Goal: Task Accomplishment & Management: Manage account settings

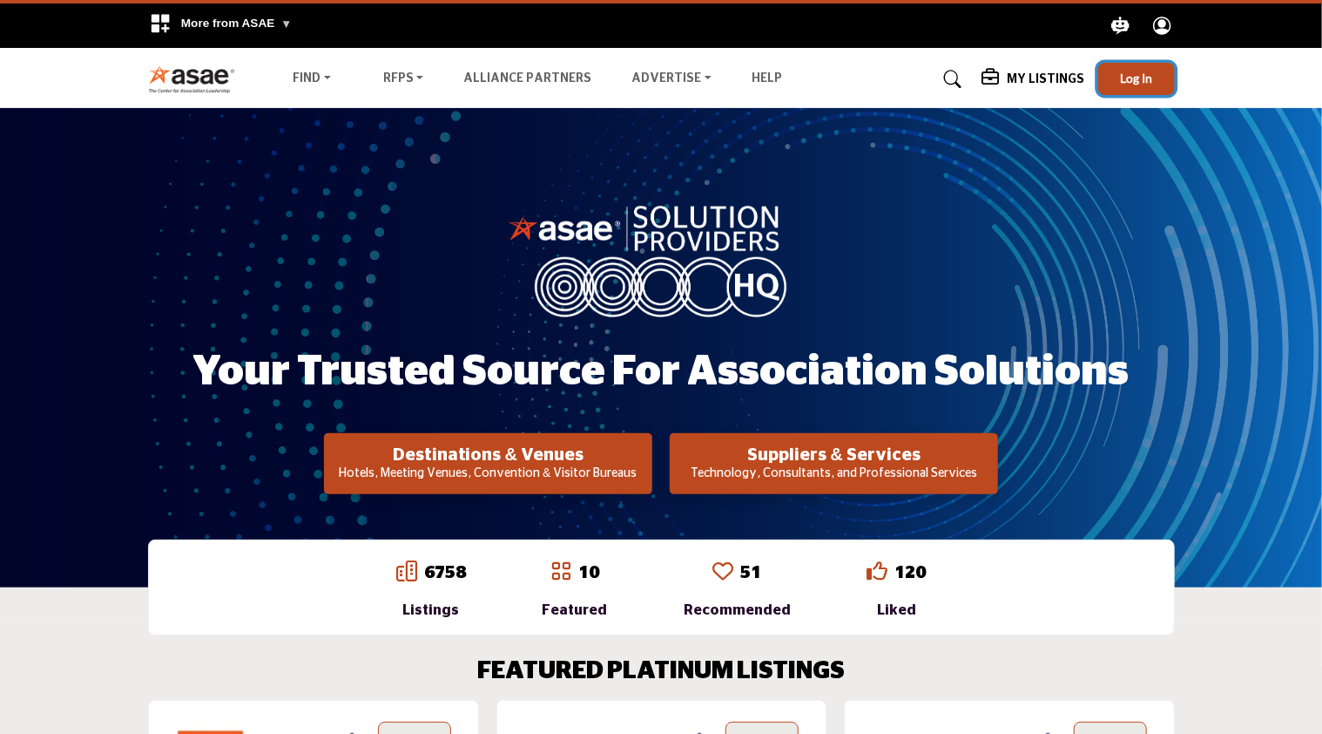
click at [1138, 73] on span "Log In" at bounding box center [1136, 78] width 32 height 15
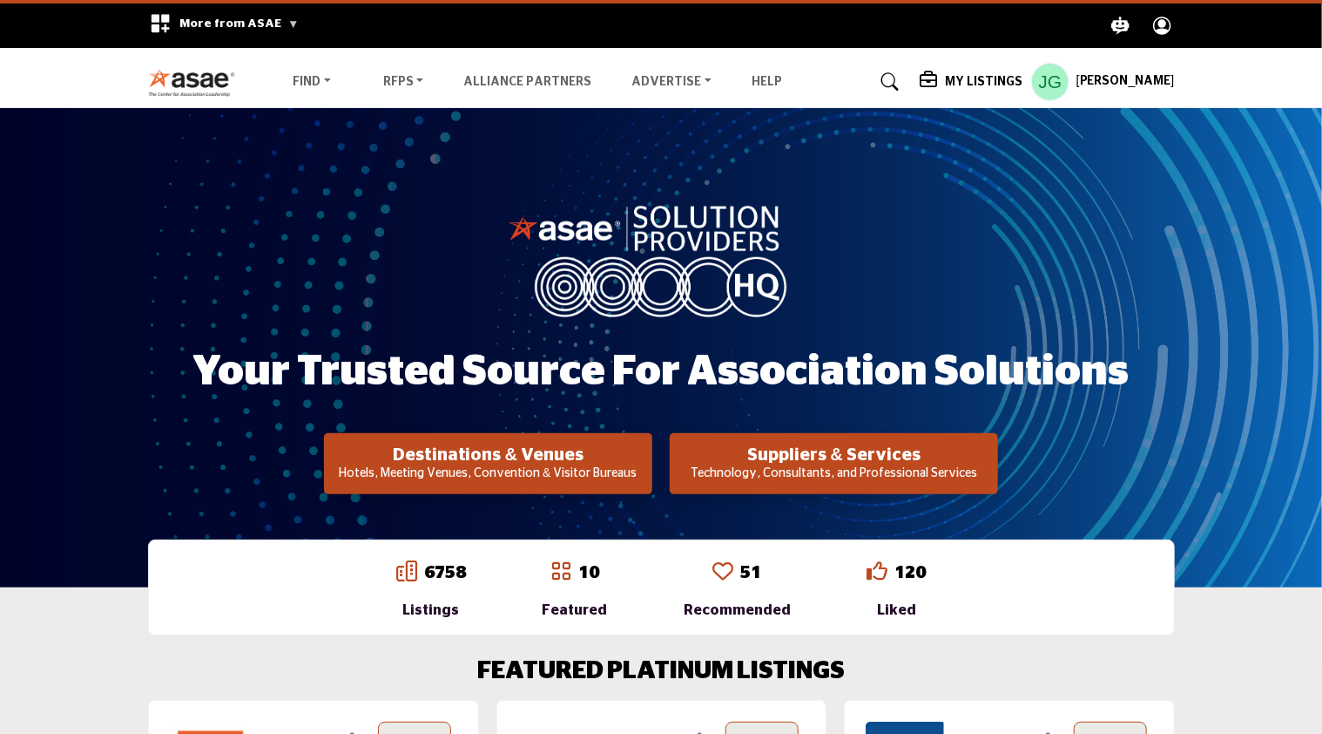
click at [978, 79] on h5 "My Listings" at bounding box center [984, 82] width 78 height 16
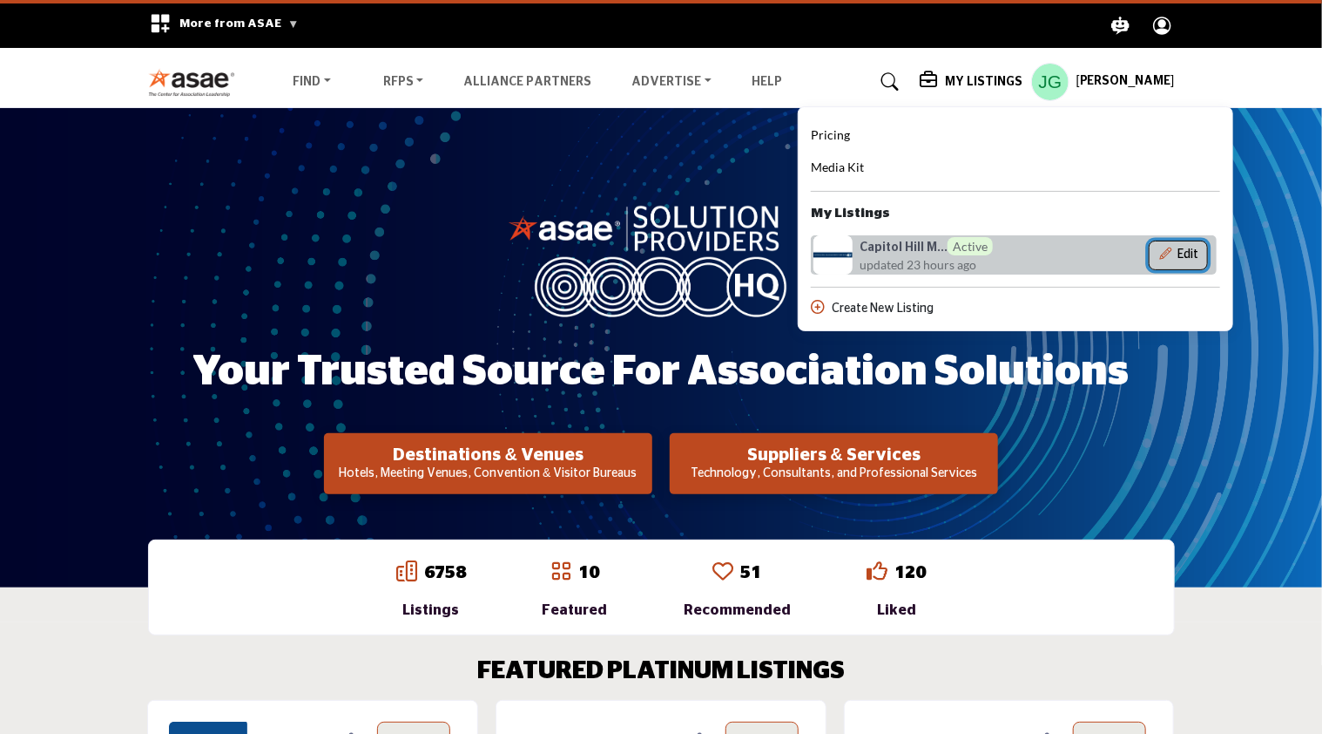
click at [1194, 253] on button "Edit" at bounding box center [1178, 255] width 59 height 30
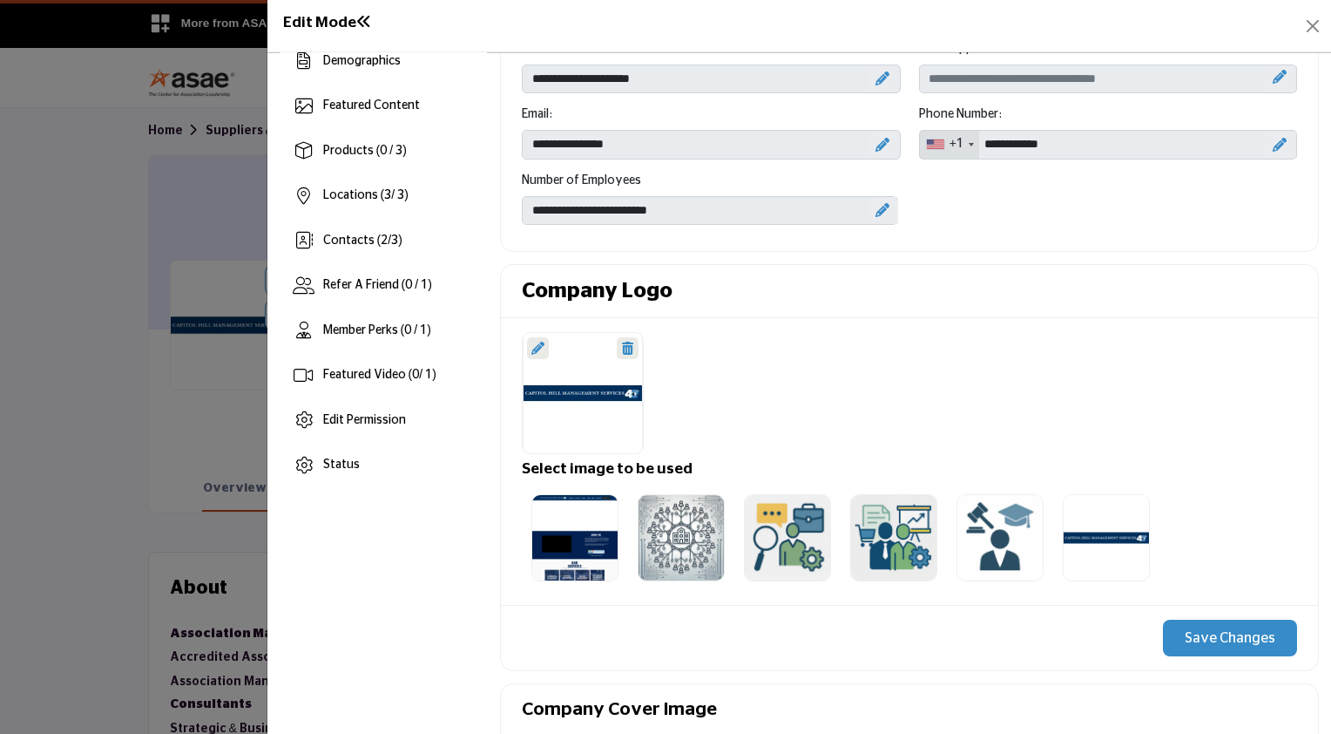
scroll to position [233, 0]
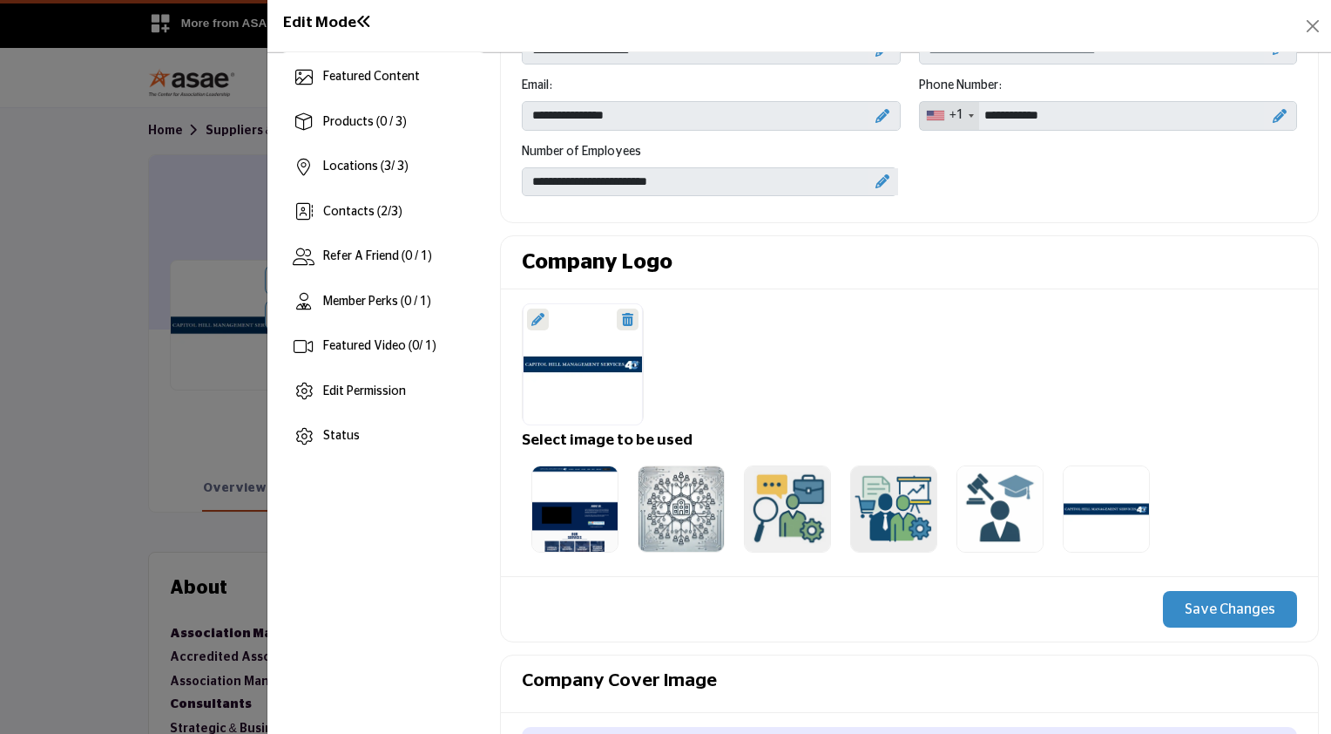
click at [535, 315] on icon at bounding box center [537, 319] width 13 height 13
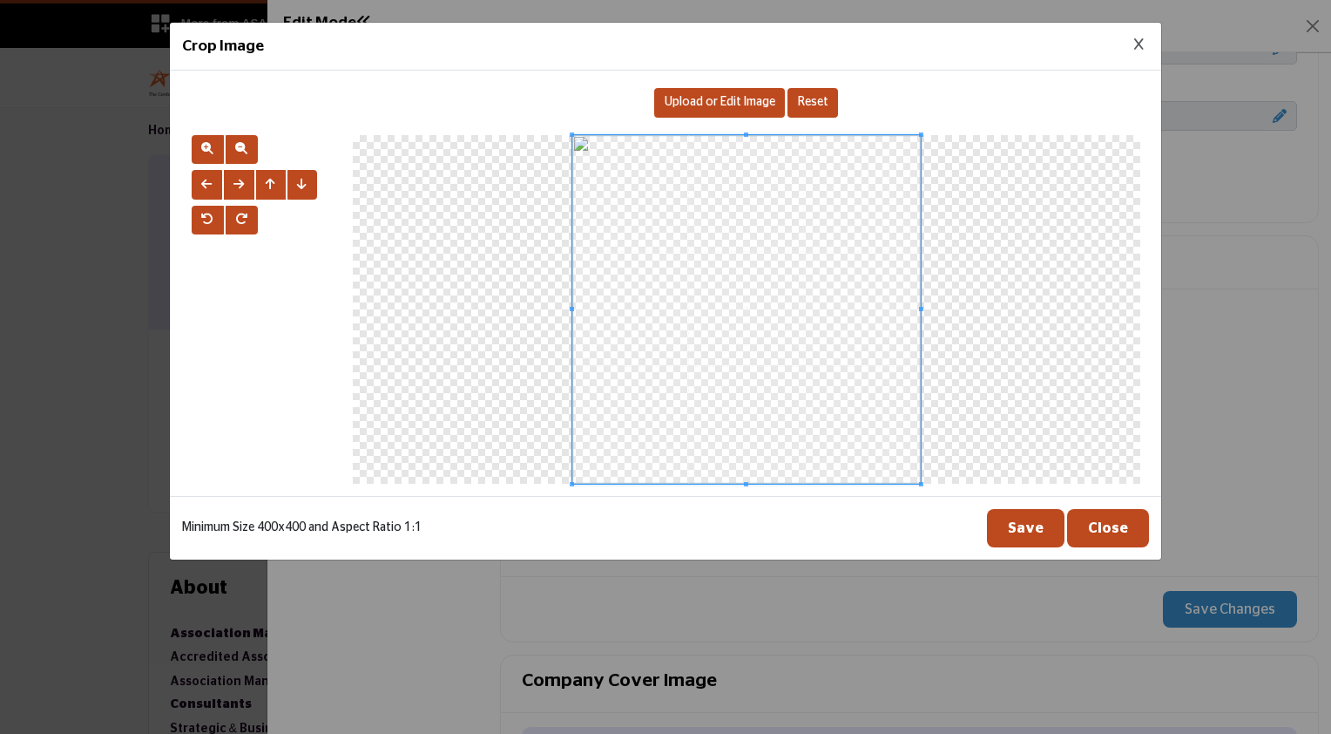
click at [728, 105] on span "Upload or Edit Image" at bounding box center [720, 102] width 111 height 12
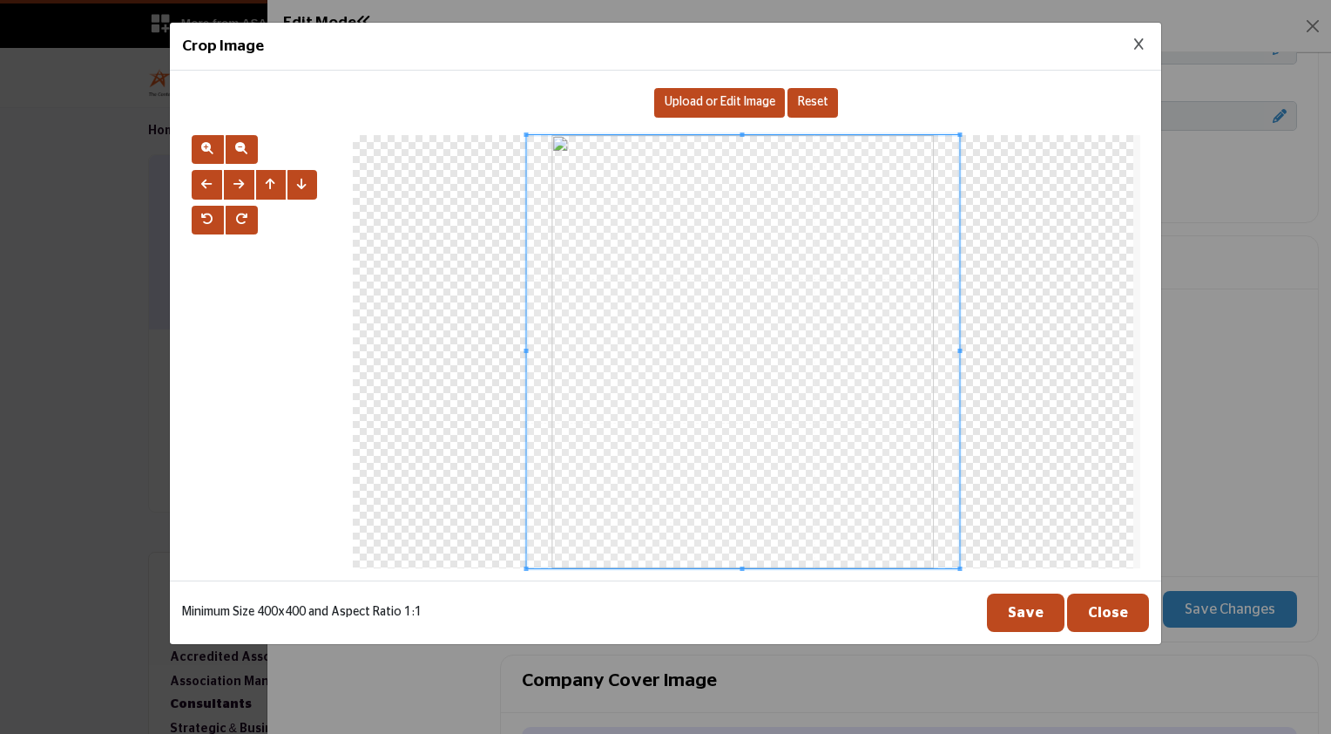
click at [843, 279] on span at bounding box center [742, 351] width 433 height 433
click at [1032, 612] on button "Save" at bounding box center [1026, 612] width 78 height 38
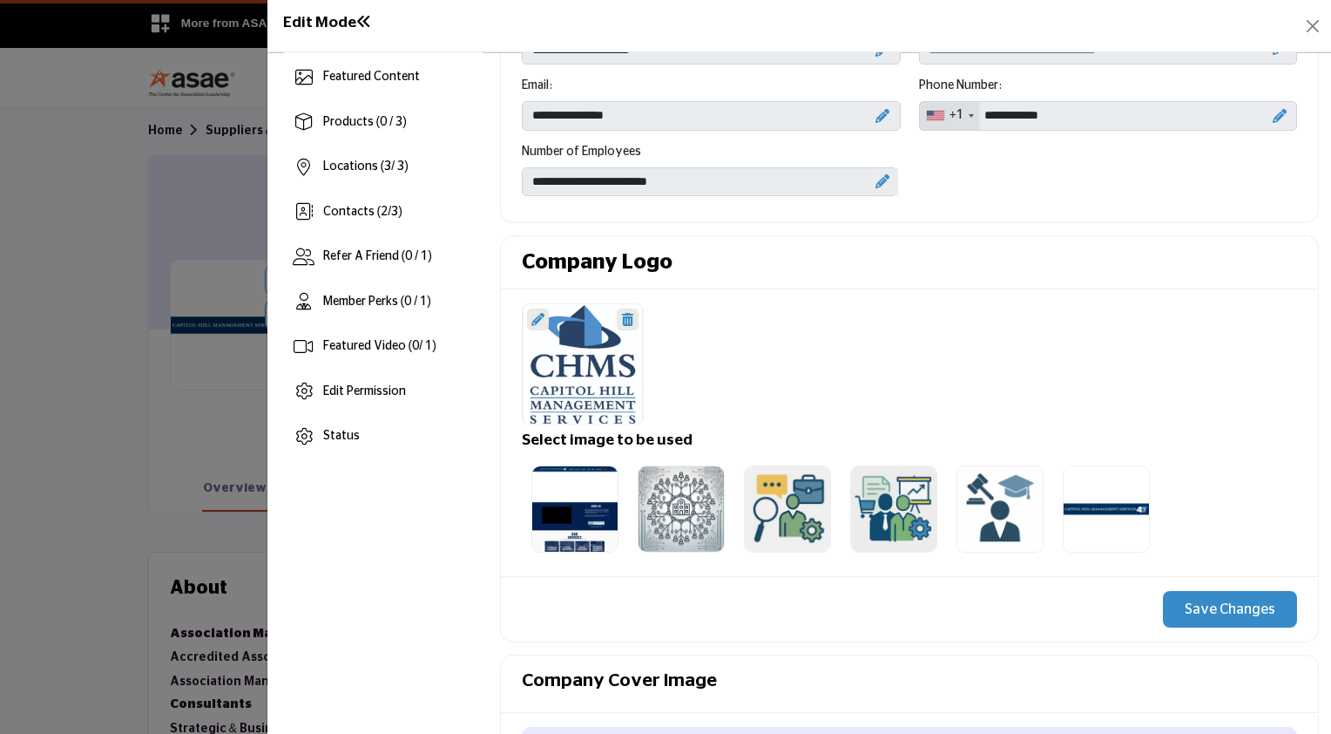
click at [1207, 607] on button "Save Changes" at bounding box center [1230, 609] width 134 height 37
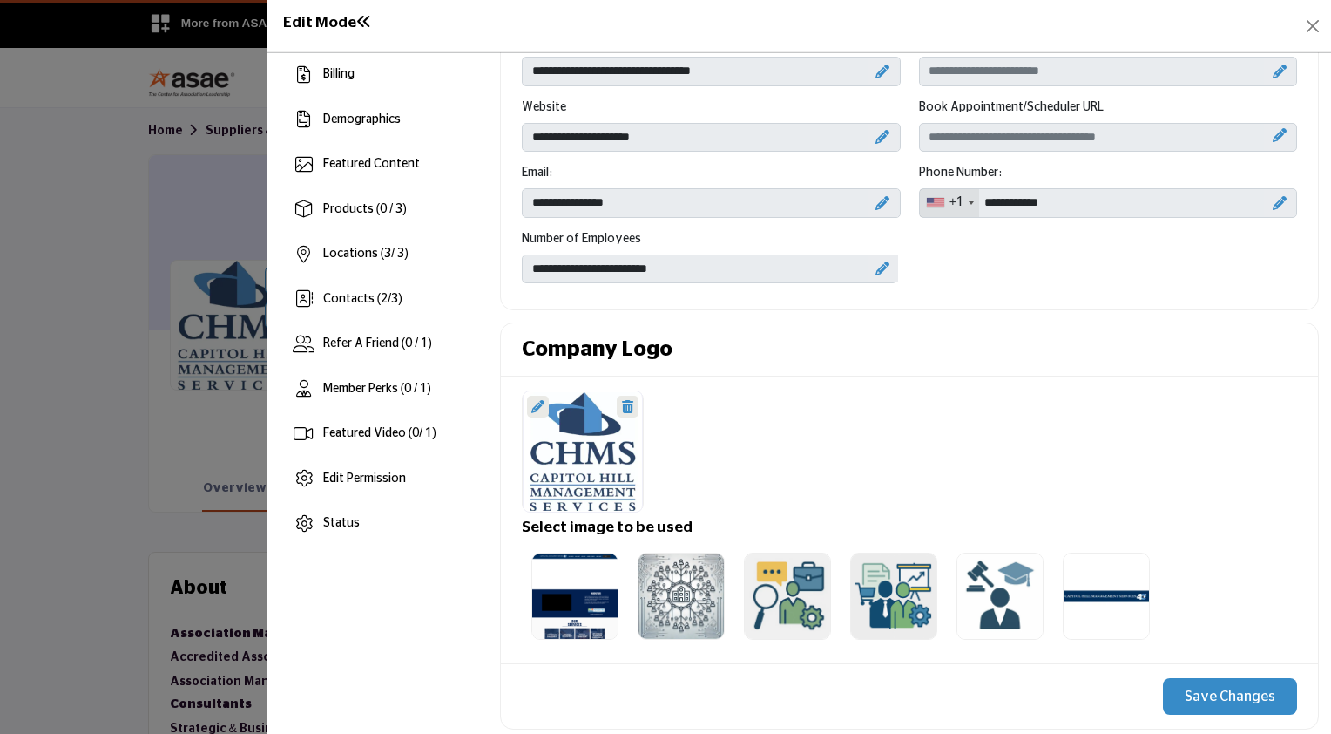
scroll to position [153, 0]
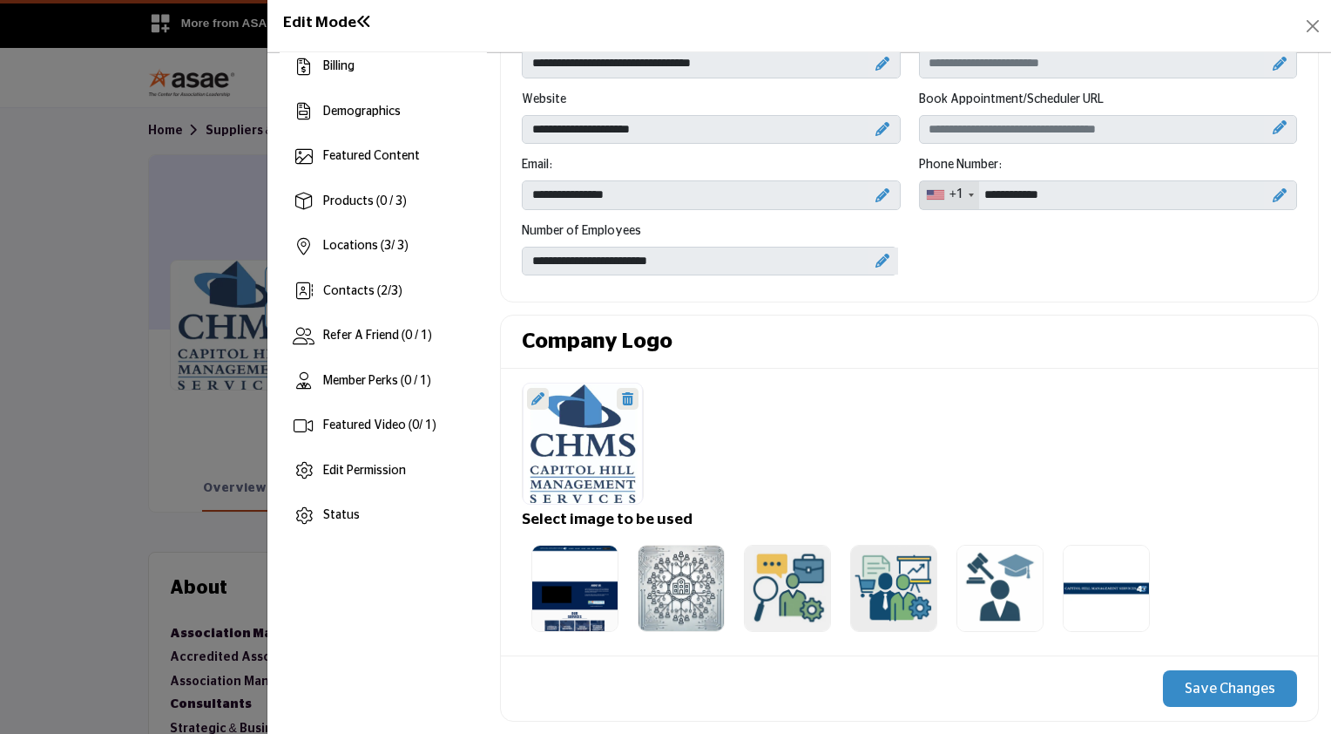
click at [878, 254] on icon at bounding box center [883, 261] width 14 height 14
click at [831, 254] on select "**********" at bounding box center [709, 261] width 375 height 29
select select "*****"
click at [522, 247] on select "**********" at bounding box center [709, 261] width 375 height 29
click at [1214, 693] on button "Save Changes" at bounding box center [1230, 688] width 134 height 37
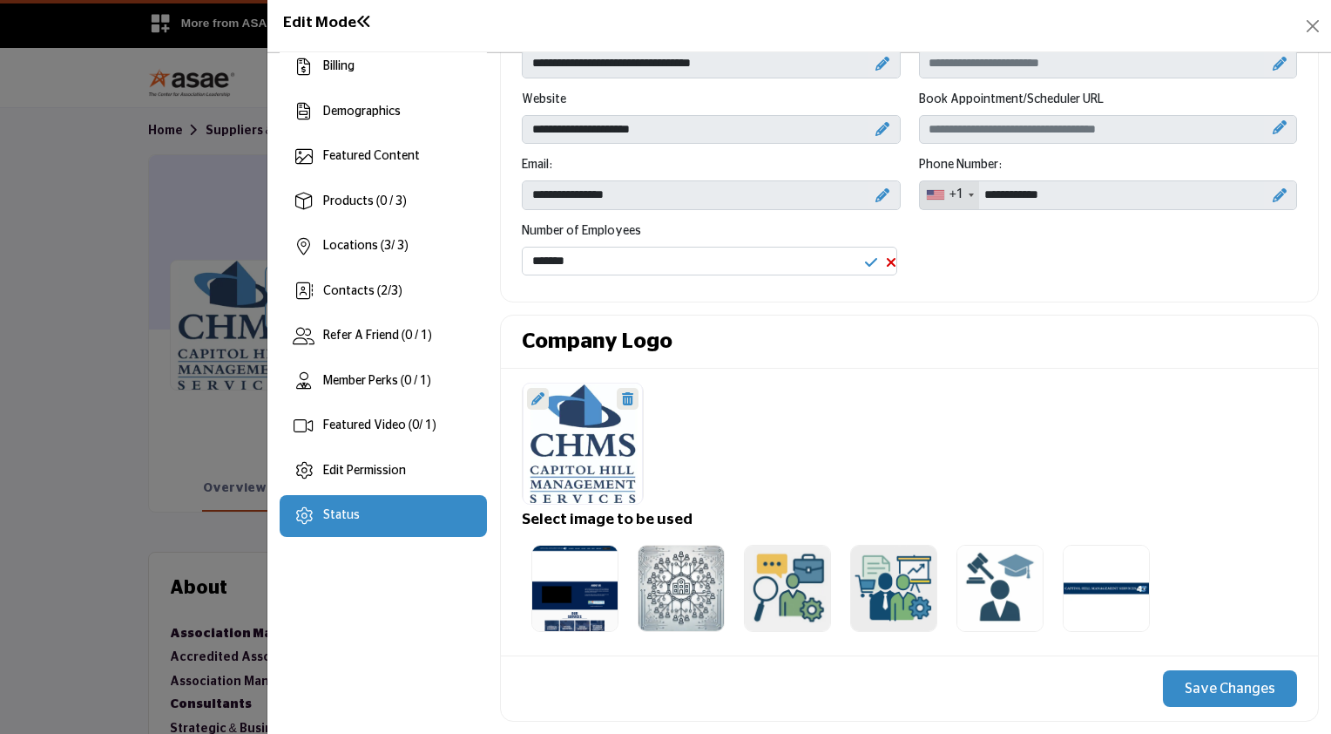
click at [333, 514] on span "Status" at bounding box center [341, 515] width 37 height 12
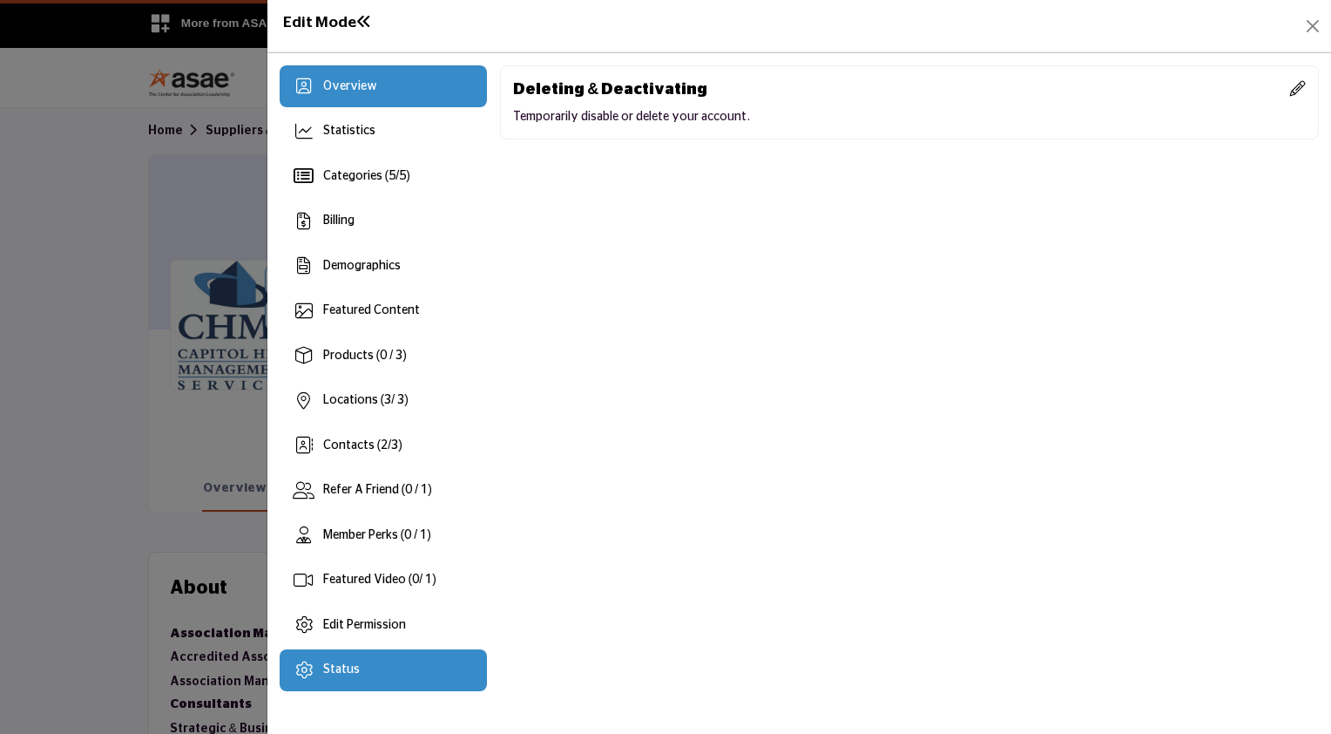
click at [336, 85] on span "Overview" at bounding box center [350, 86] width 54 height 12
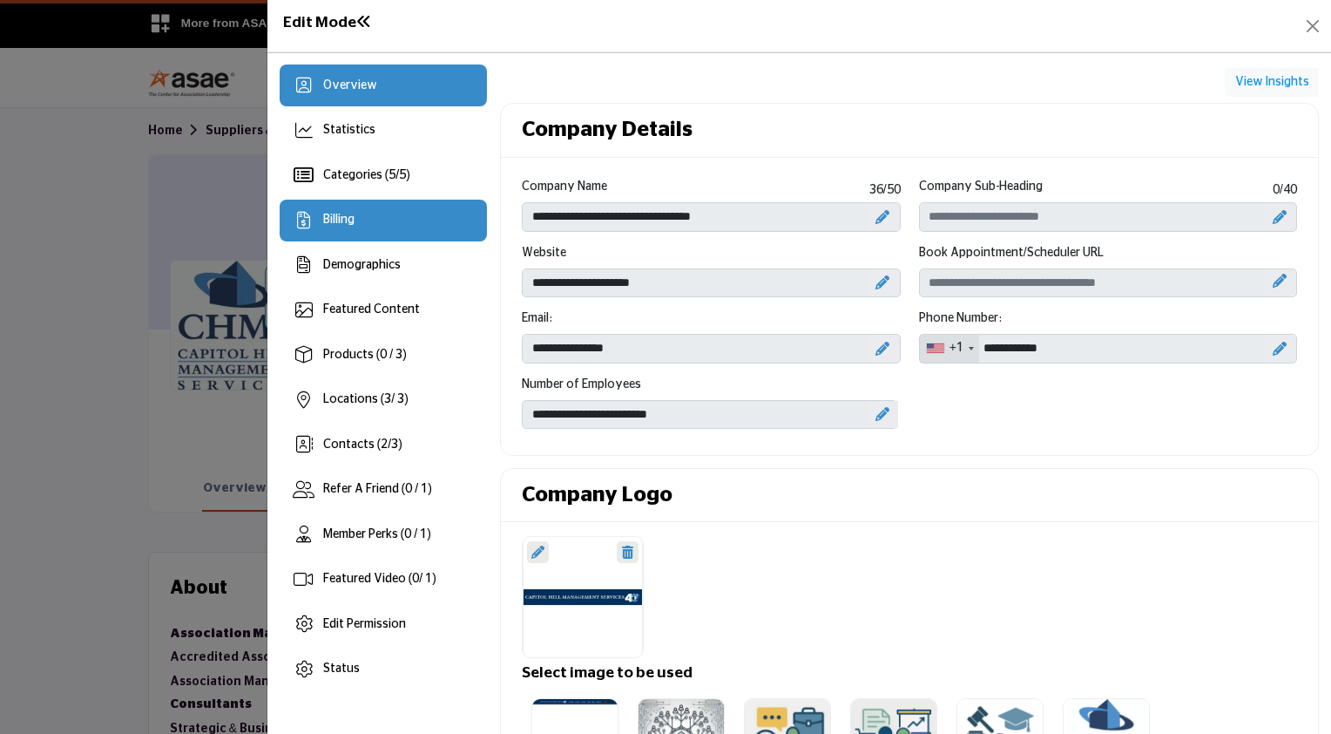
click at [355, 221] on div "Billing" at bounding box center [384, 221] width 208 height 42
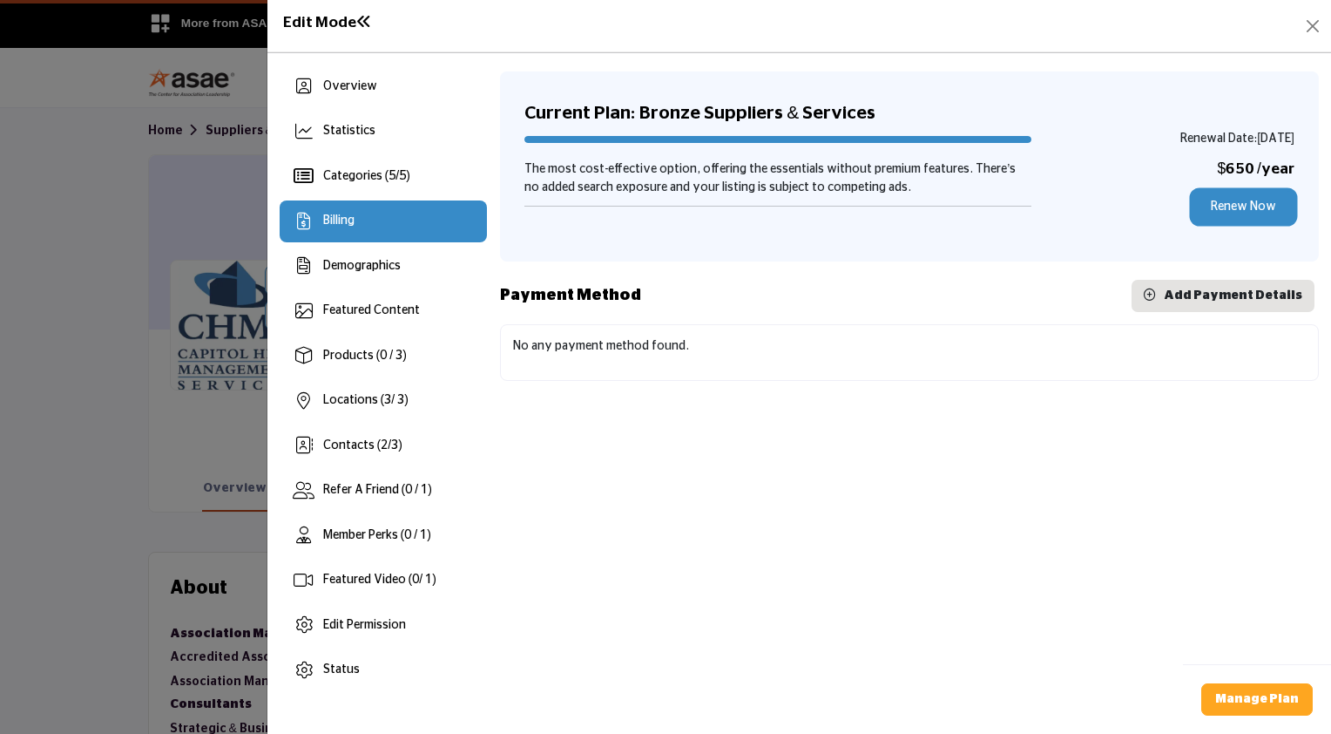
click at [1245, 207] on link "Renew Now" at bounding box center [1244, 207] width 102 height 32
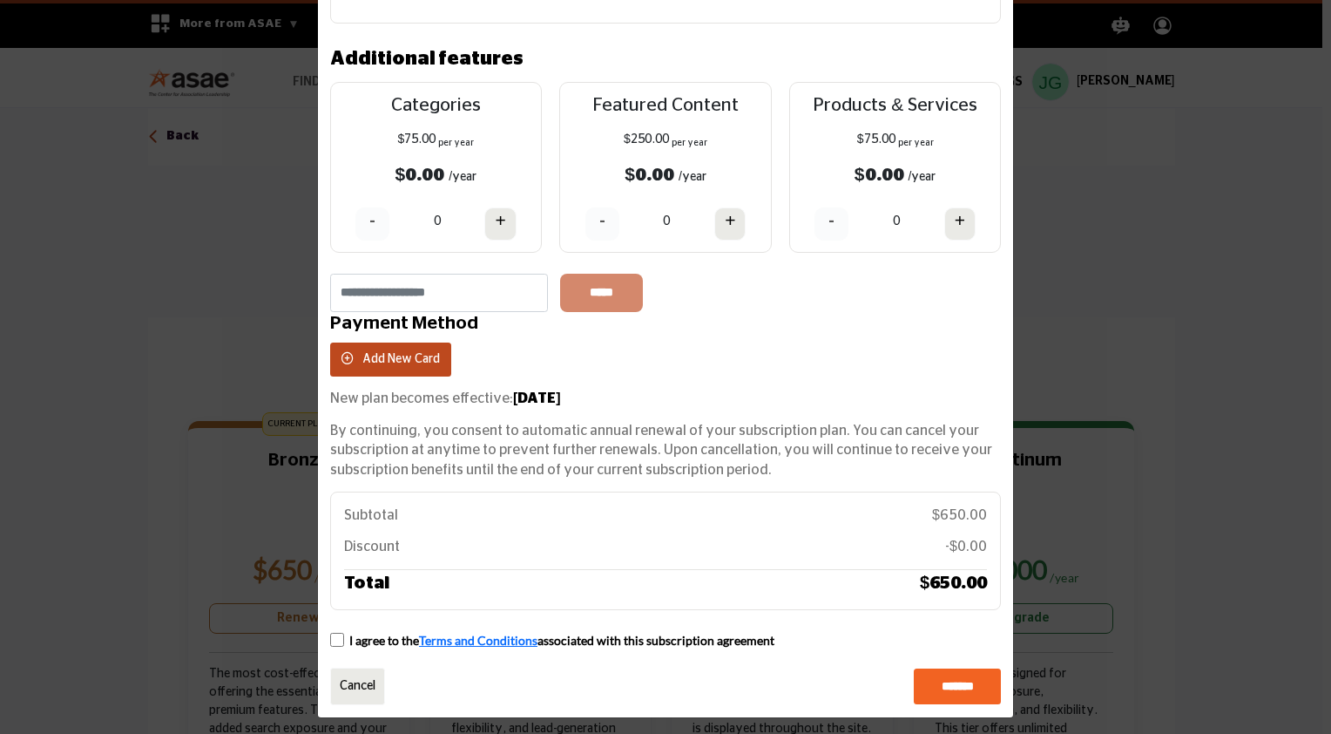
scroll to position [131, 0]
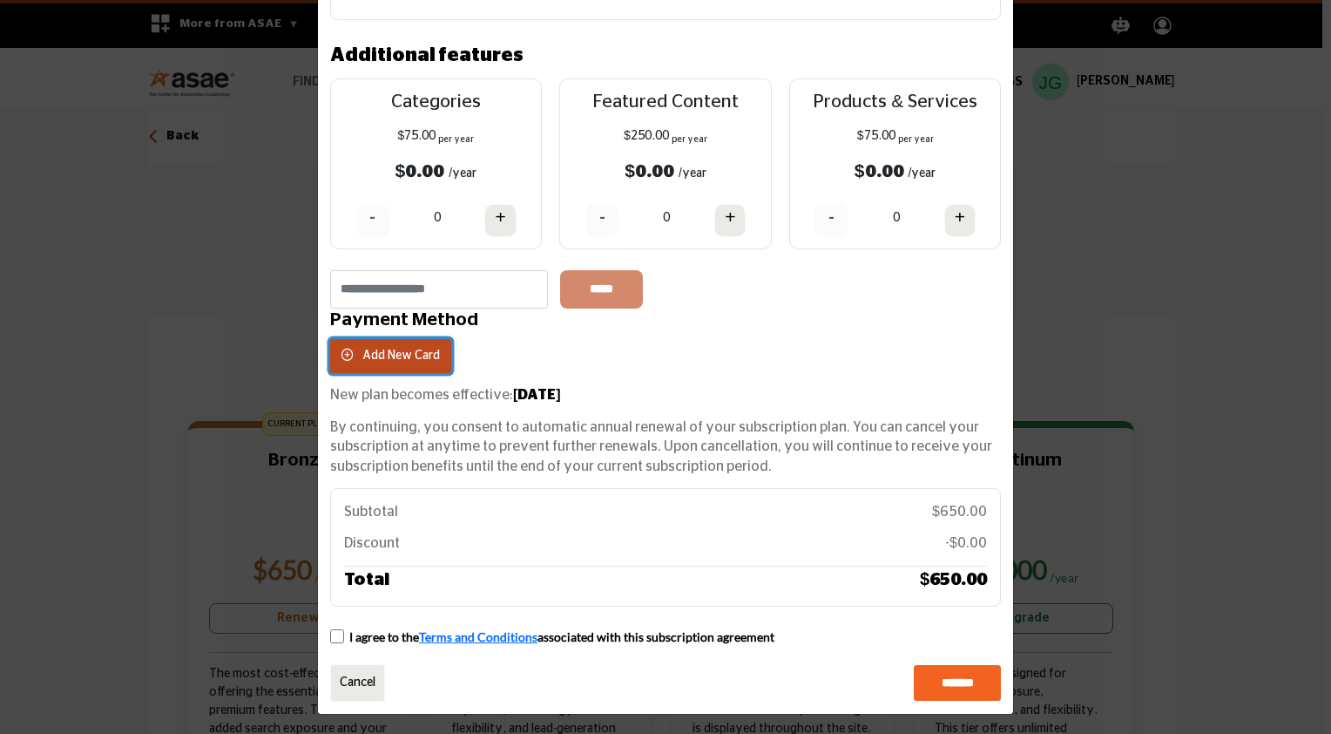
click at [388, 362] on span "Add New Card" at bounding box center [401, 355] width 78 height 12
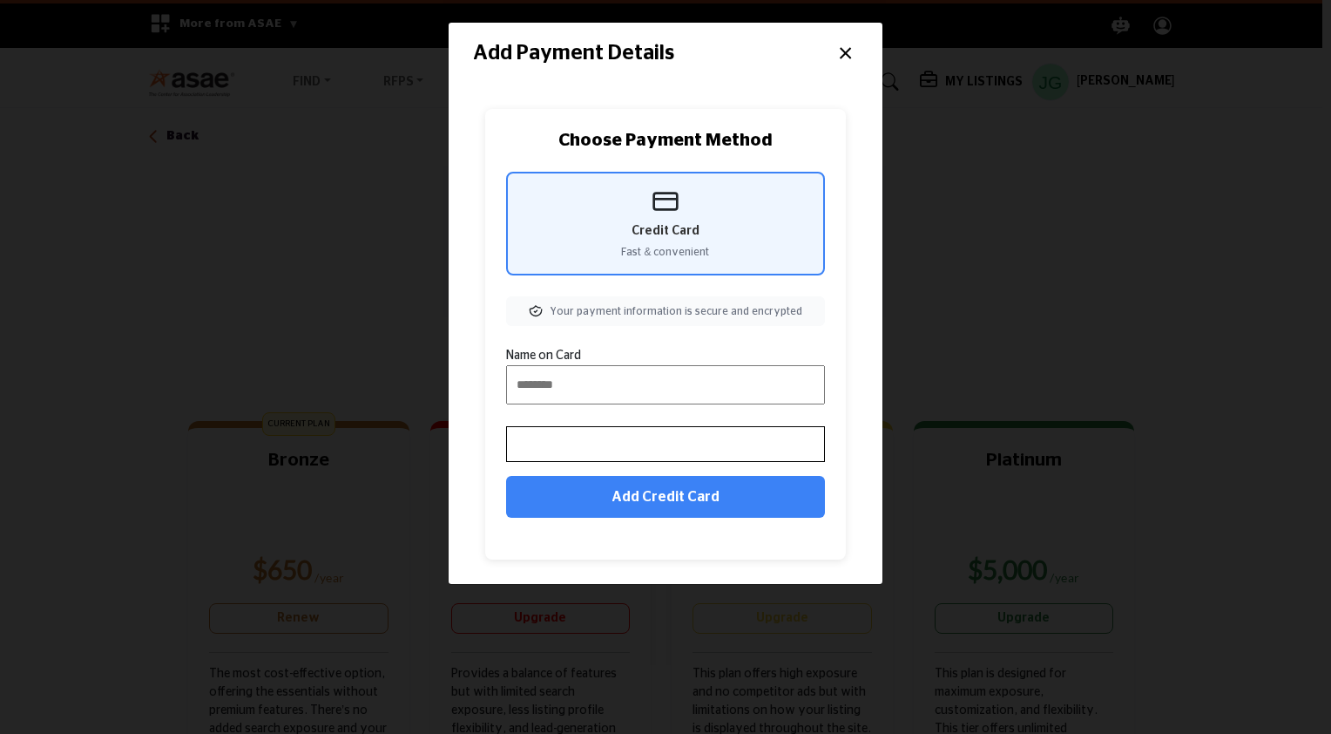
click at [559, 384] on input "Name on Card" at bounding box center [665, 384] width 319 height 39
type input "**********"
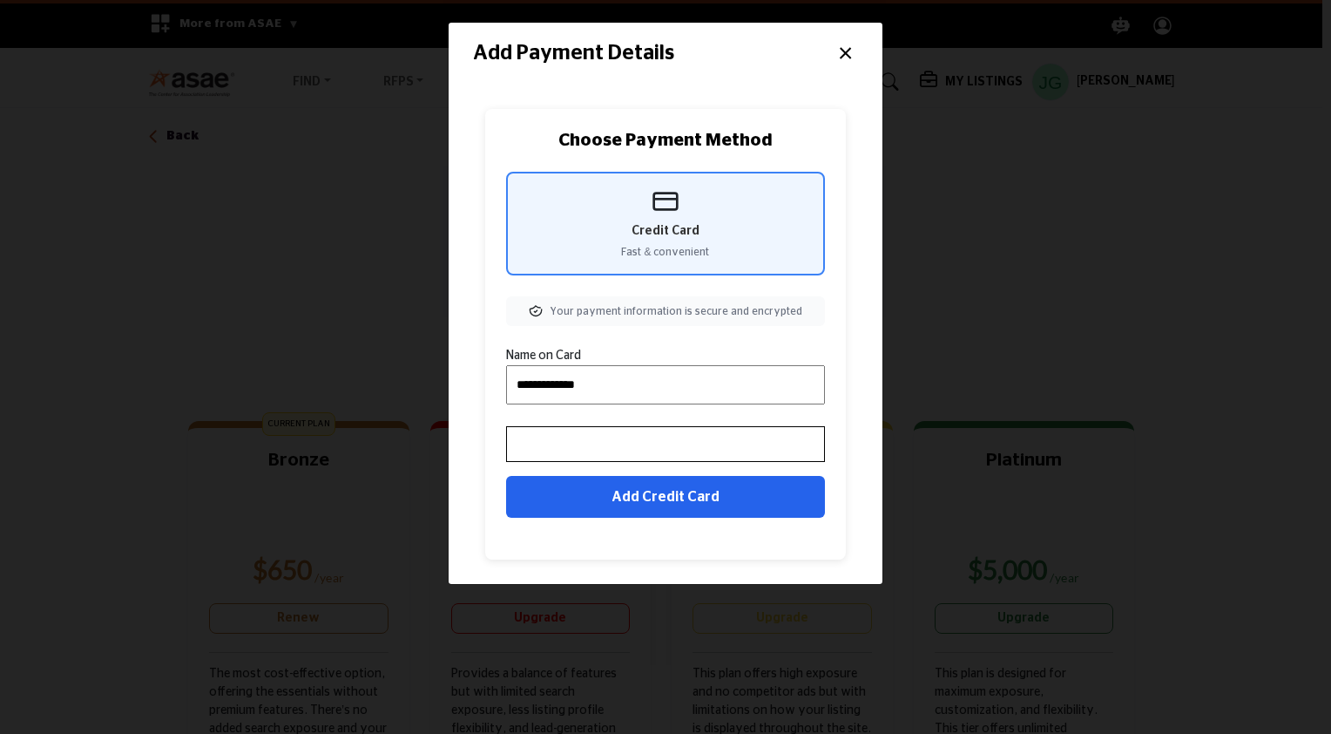
click at [663, 497] on button "Add Credit Card" at bounding box center [665, 497] width 319 height 42
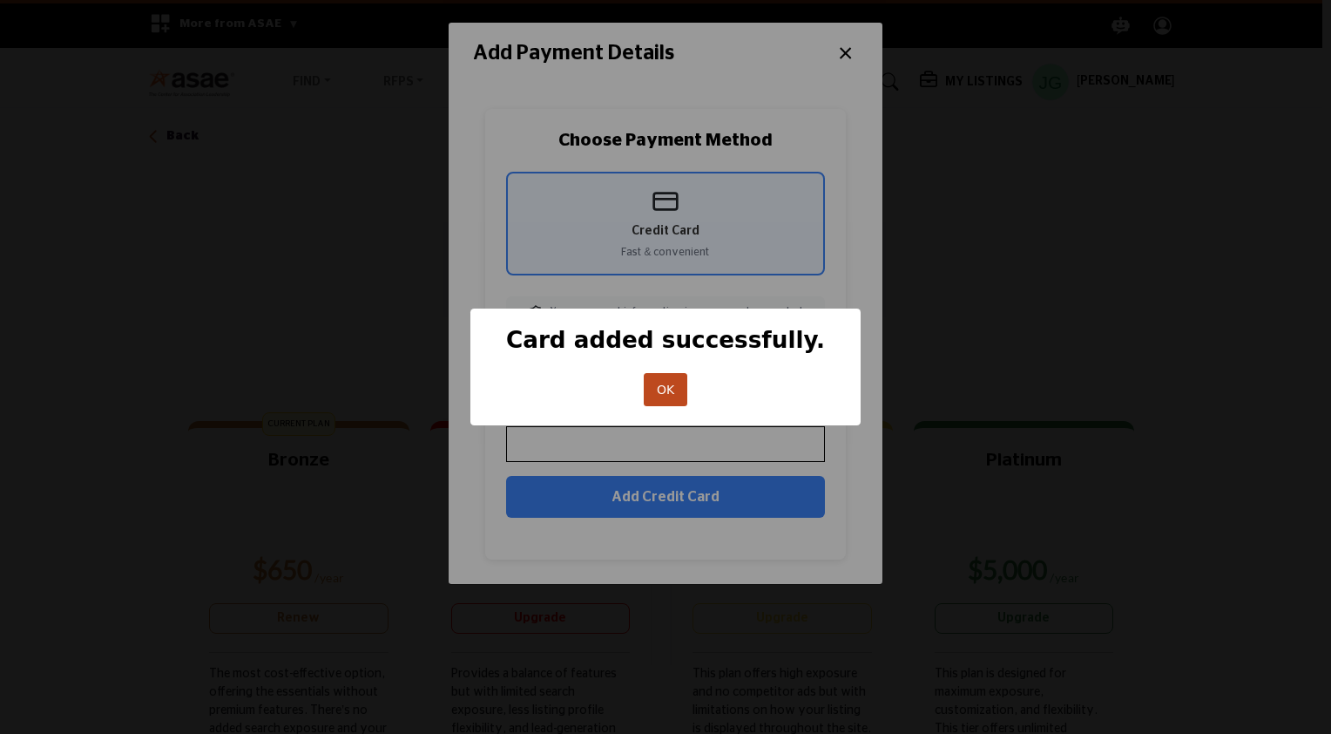
click at [661, 392] on button "OK" at bounding box center [666, 390] width 44 height 34
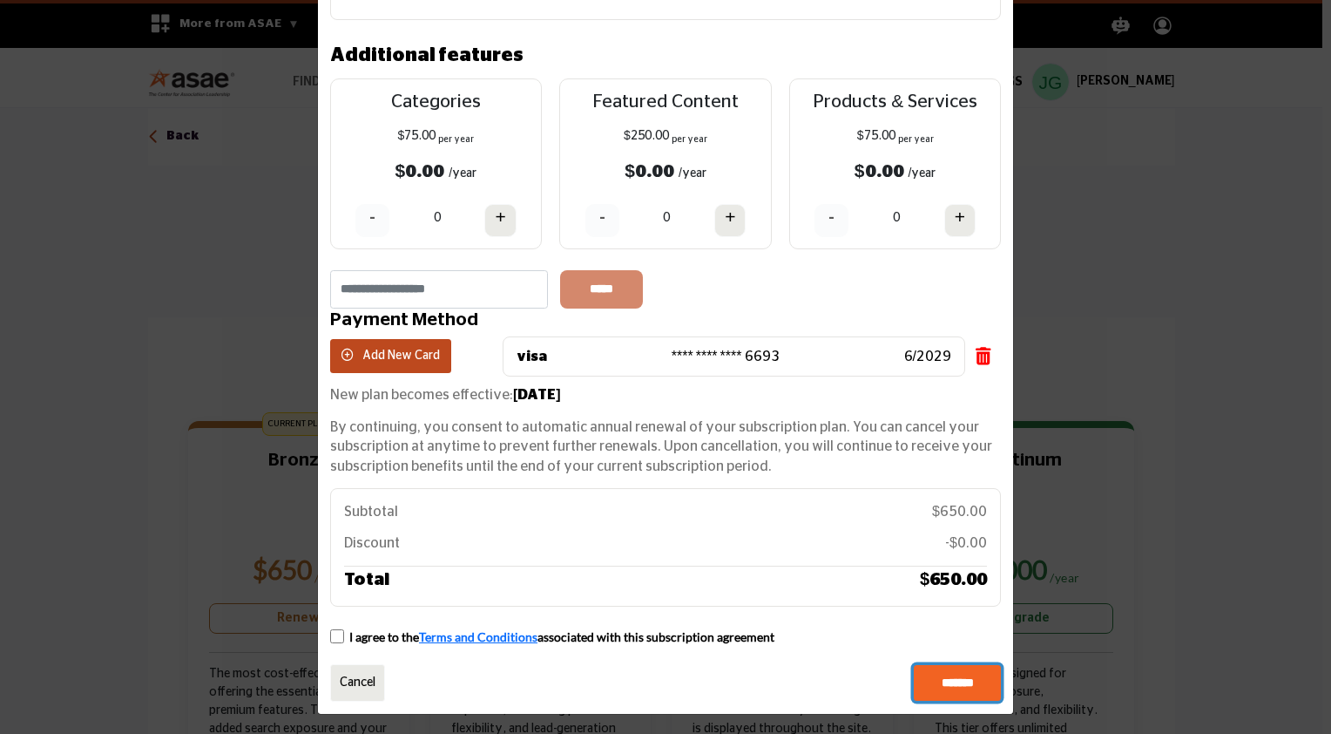
click at [955, 681] on input "*******" at bounding box center [957, 683] width 87 height 37
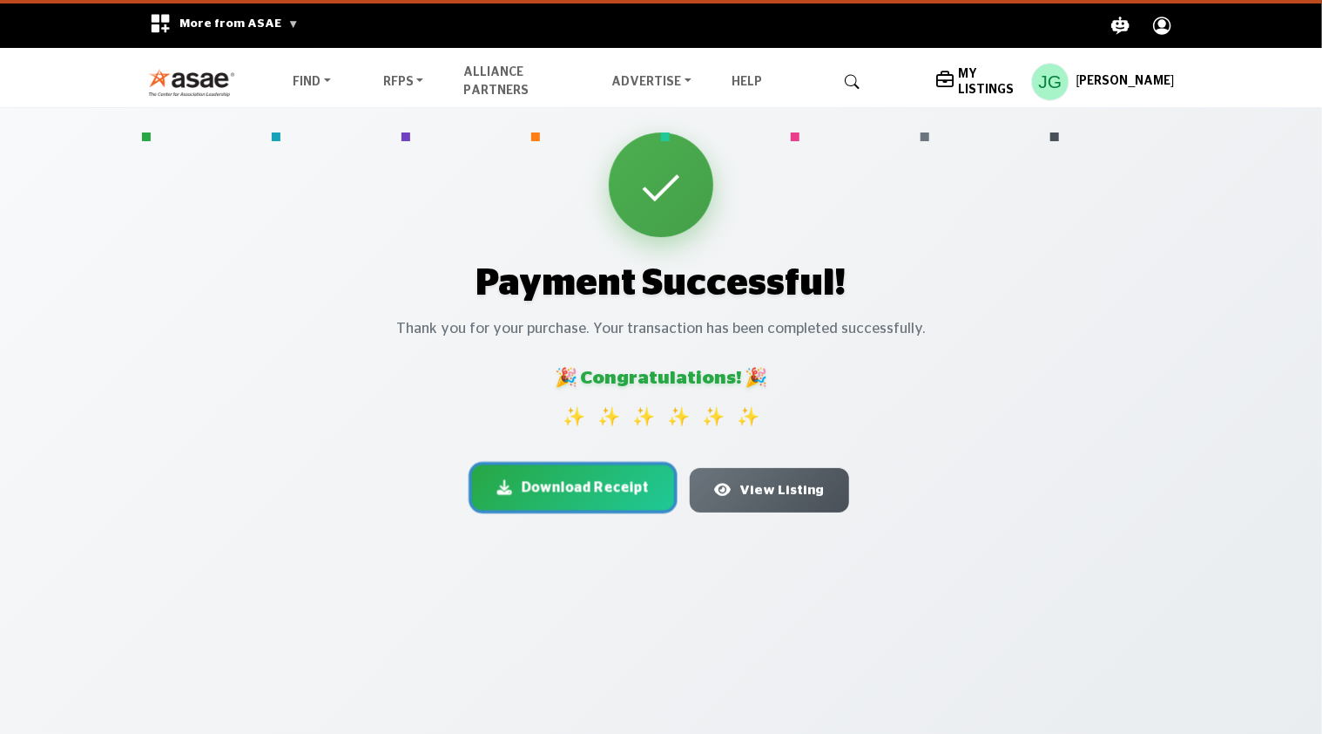
click at [585, 490] on span "Download Receipt" at bounding box center [585, 487] width 128 height 21
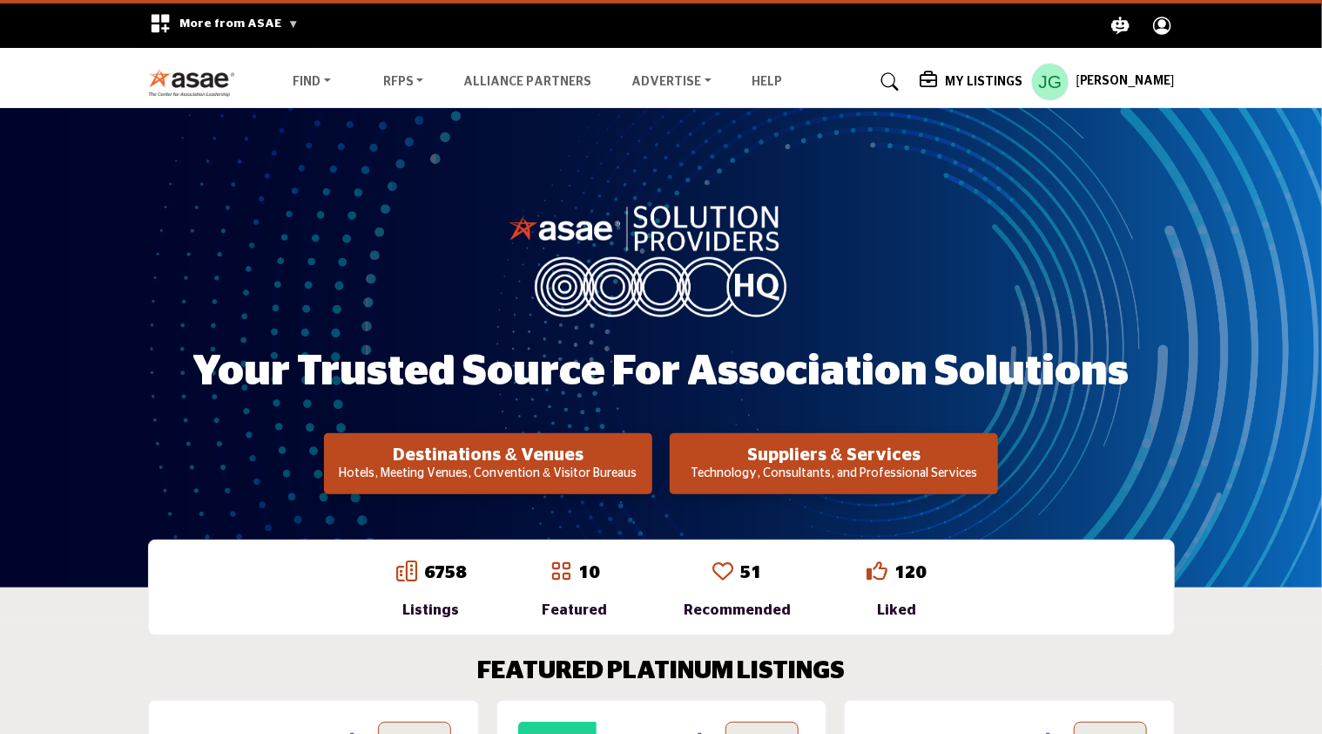
click at [986, 80] on h5 "My Listings" at bounding box center [984, 82] width 78 height 16
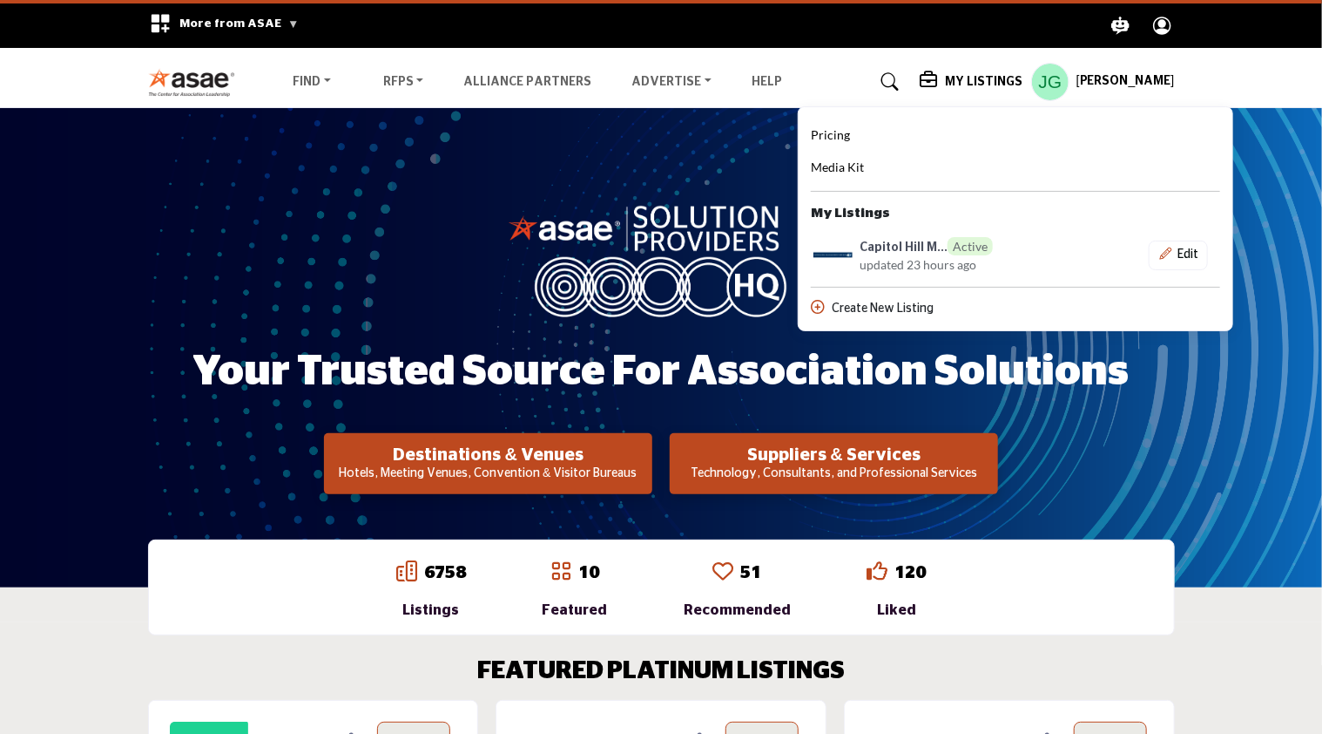
click at [1105, 74] on h5 "[PERSON_NAME]" at bounding box center [1126, 81] width 98 height 17
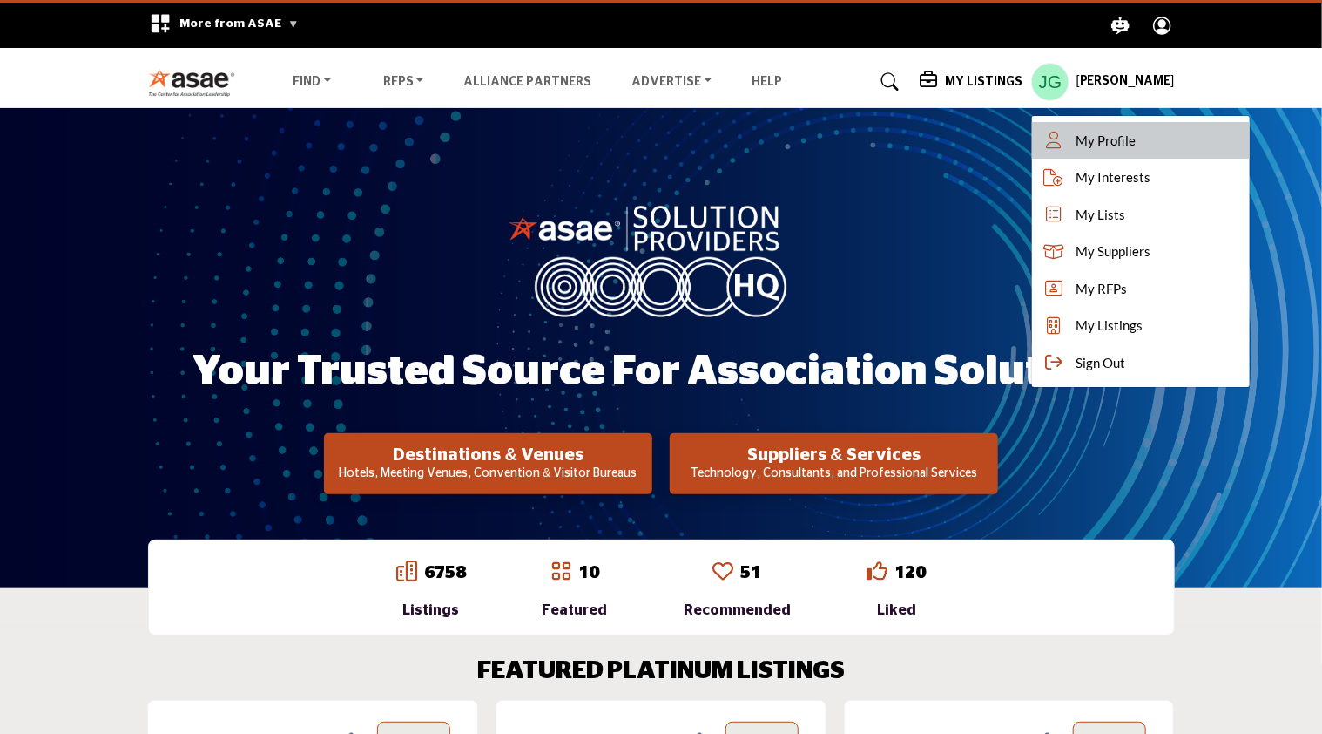
click at [1099, 138] on span "My Profile" at bounding box center [1106, 141] width 60 height 20
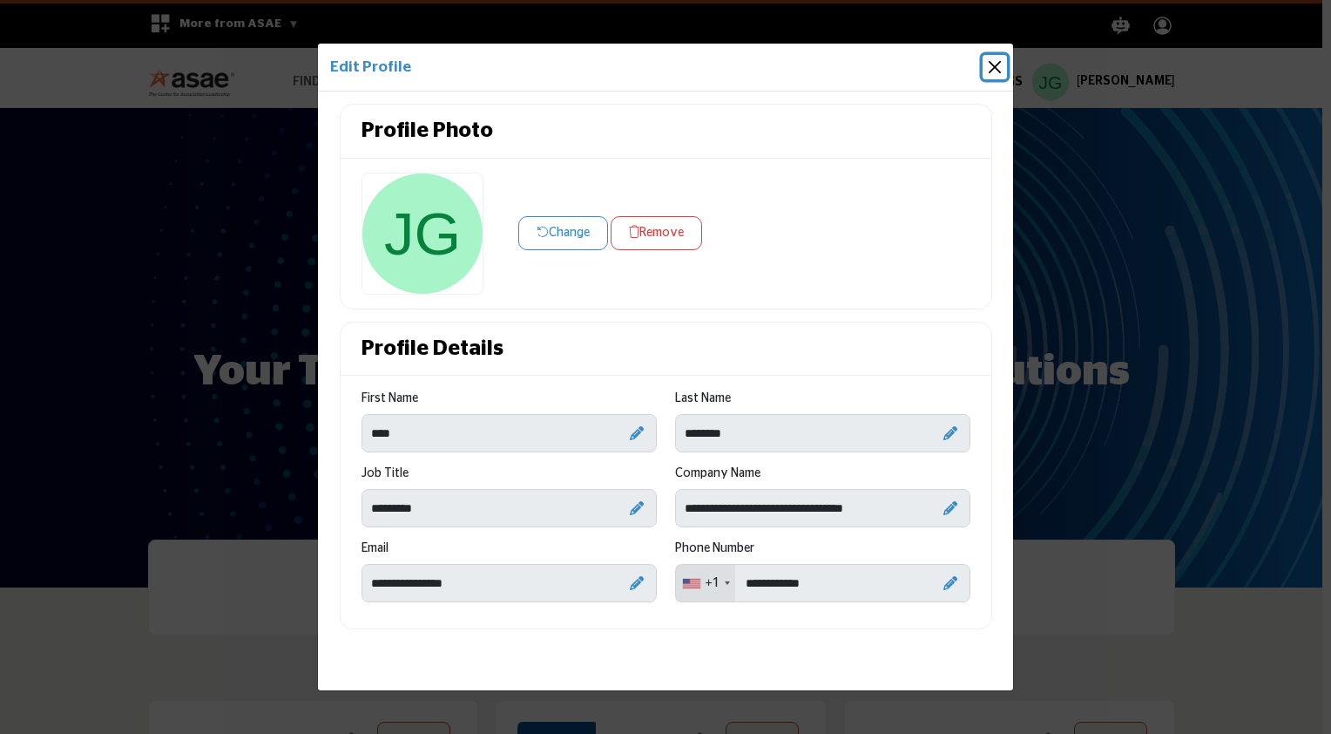
click at [991, 69] on button "Close" at bounding box center [995, 67] width 24 height 24
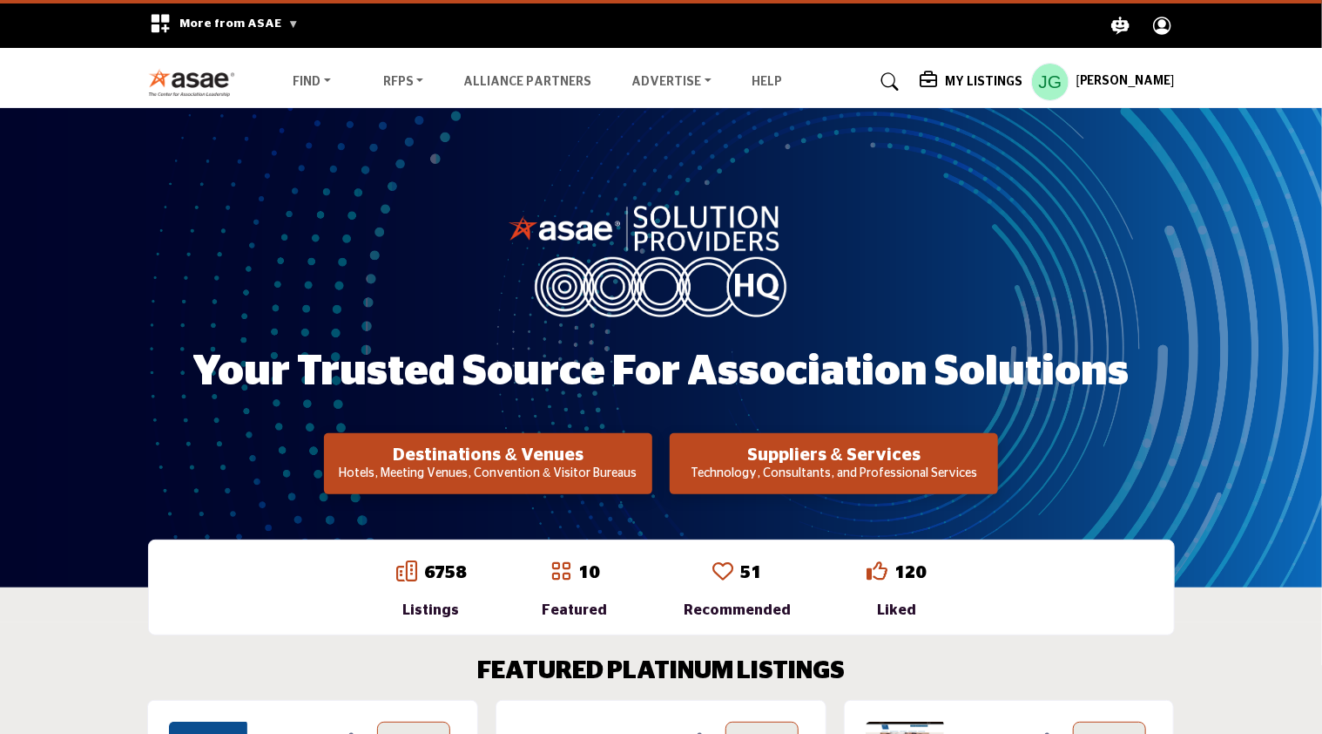
click at [1122, 77] on h5 "[PERSON_NAME]" at bounding box center [1126, 81] width 98 height 17
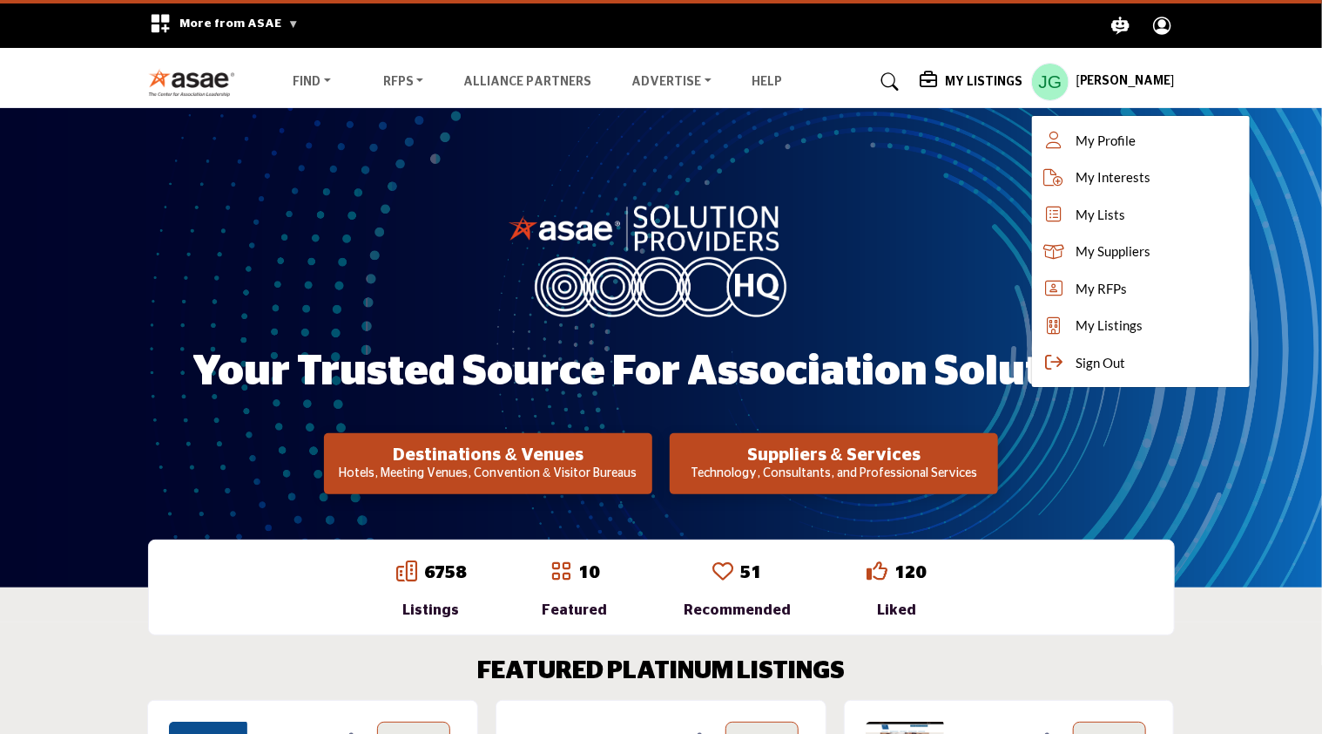
click at [986, 84] on h5 "My Listings" at bounding box center [984, 82] width 78 height 16
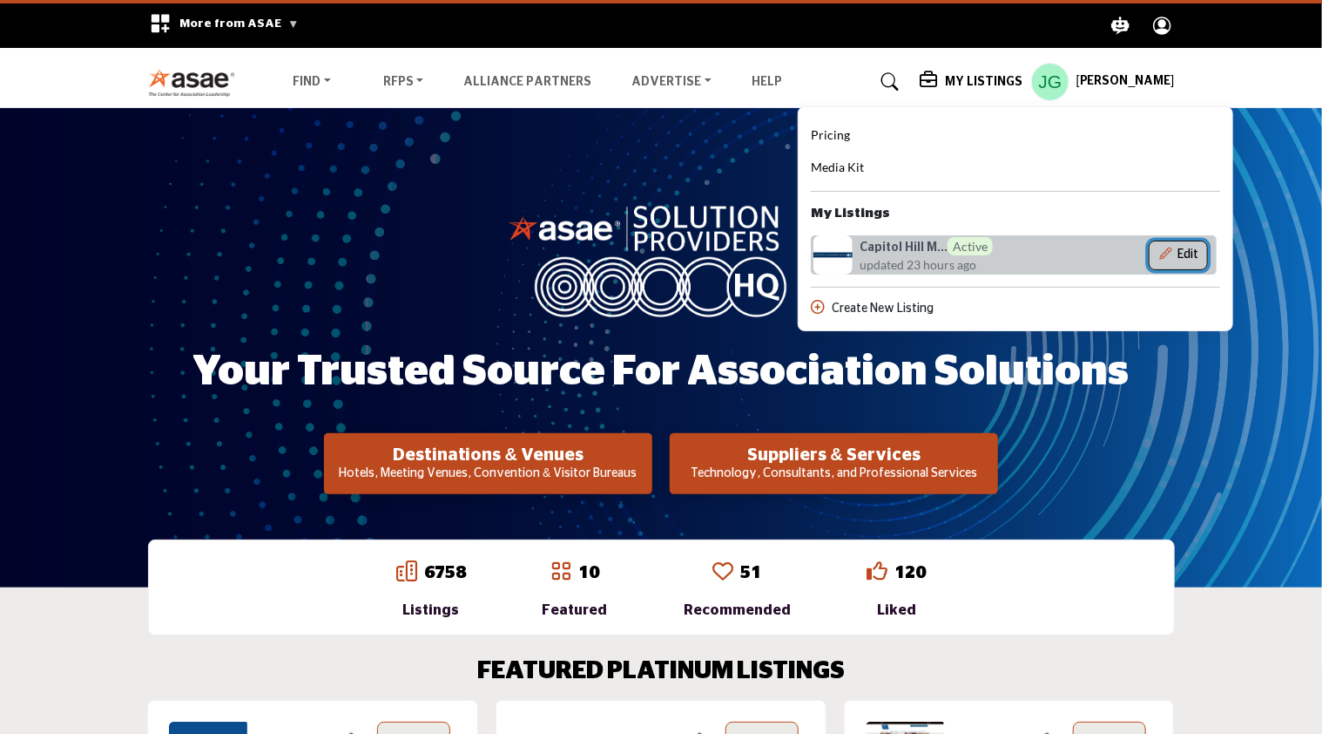
click at [1179, 249] on button "Edit" at bounding box center [1178, 255] width 59 height 30
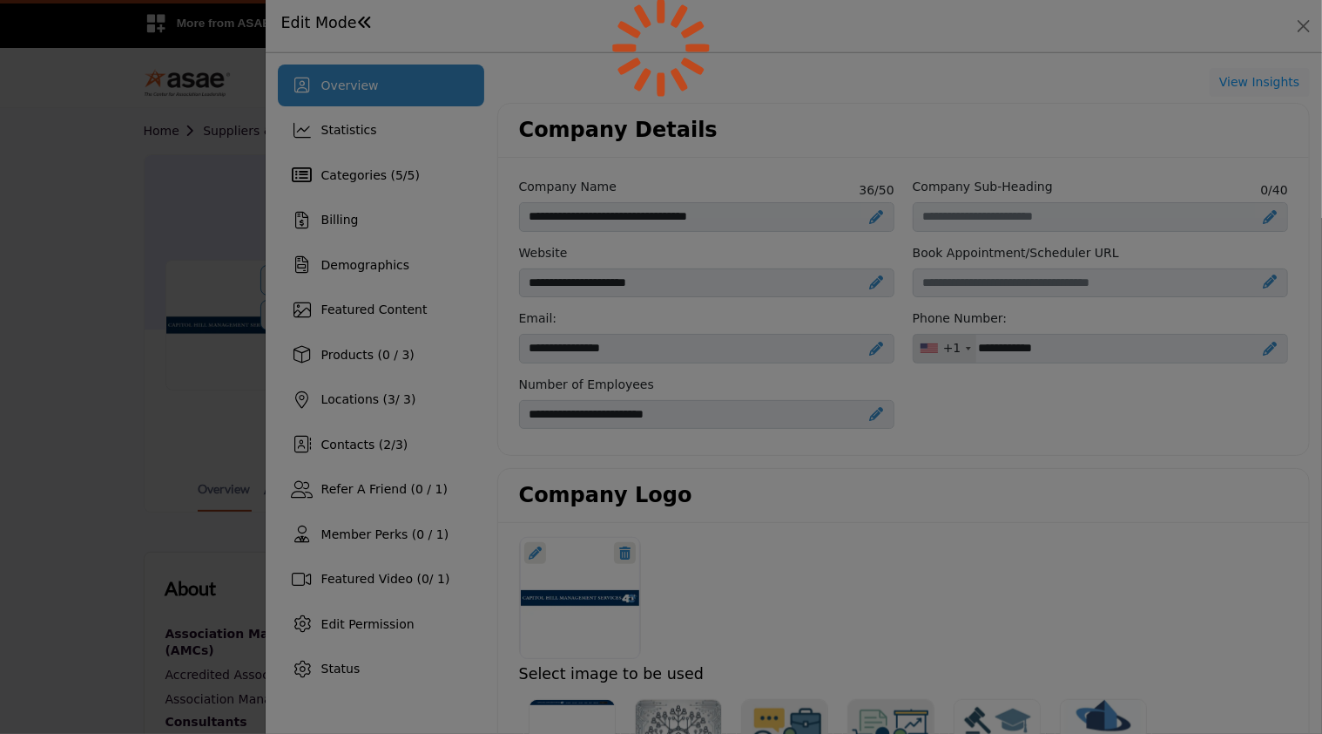
click at [1322, 186] on div at bounding box center [661, 367] width 1322 height 734
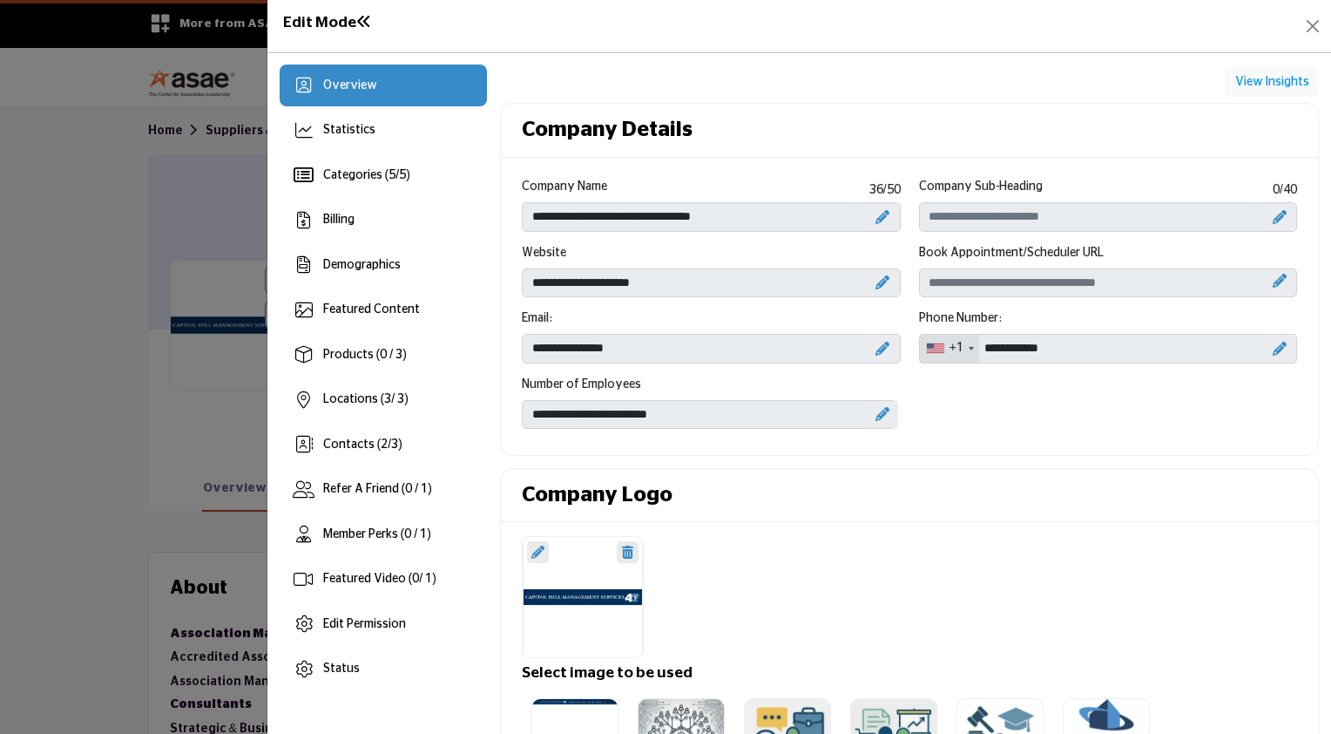
click at [364, 24] on span at bounding box center [364, 22] width 16 height 16
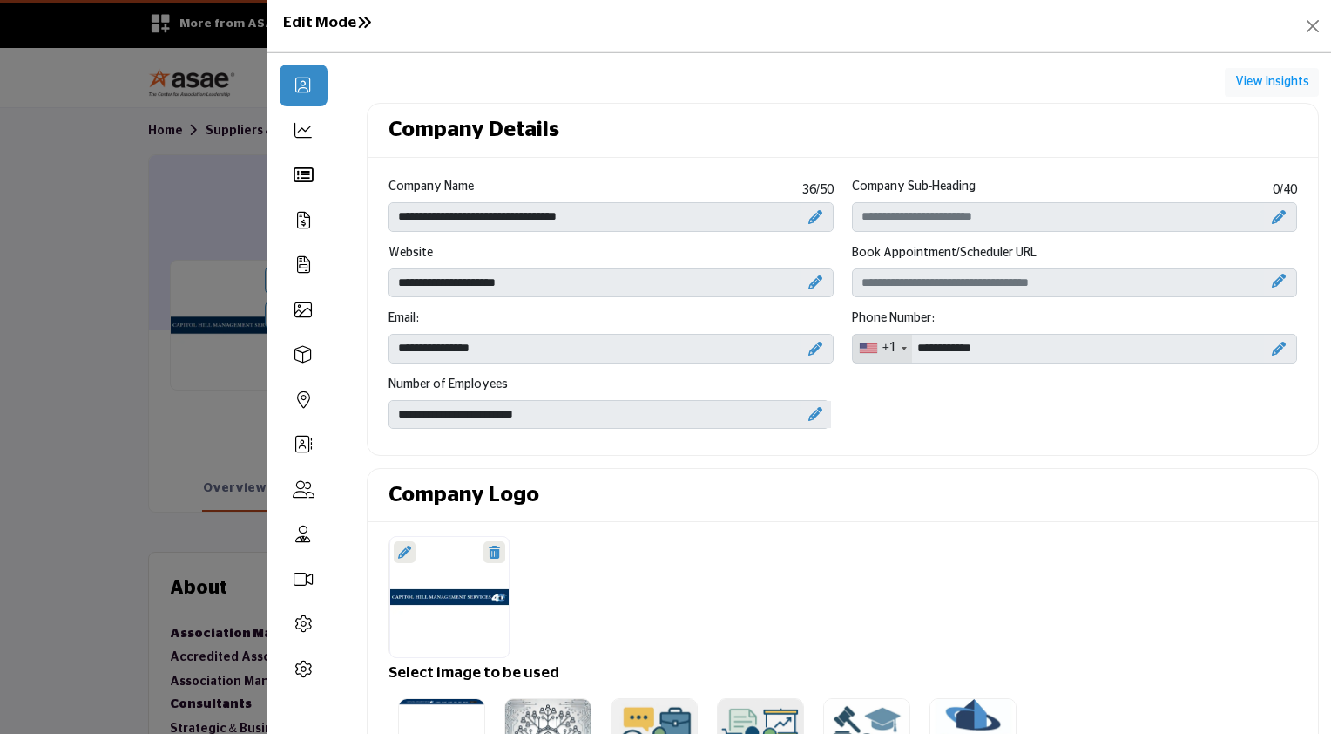
click at [806, 420] on div at bounding box center [816, 414] width 30 height 27
click at [707, 413] on select "**********" at bounding box center [610, 414] width 442 height 29
select select "*****"
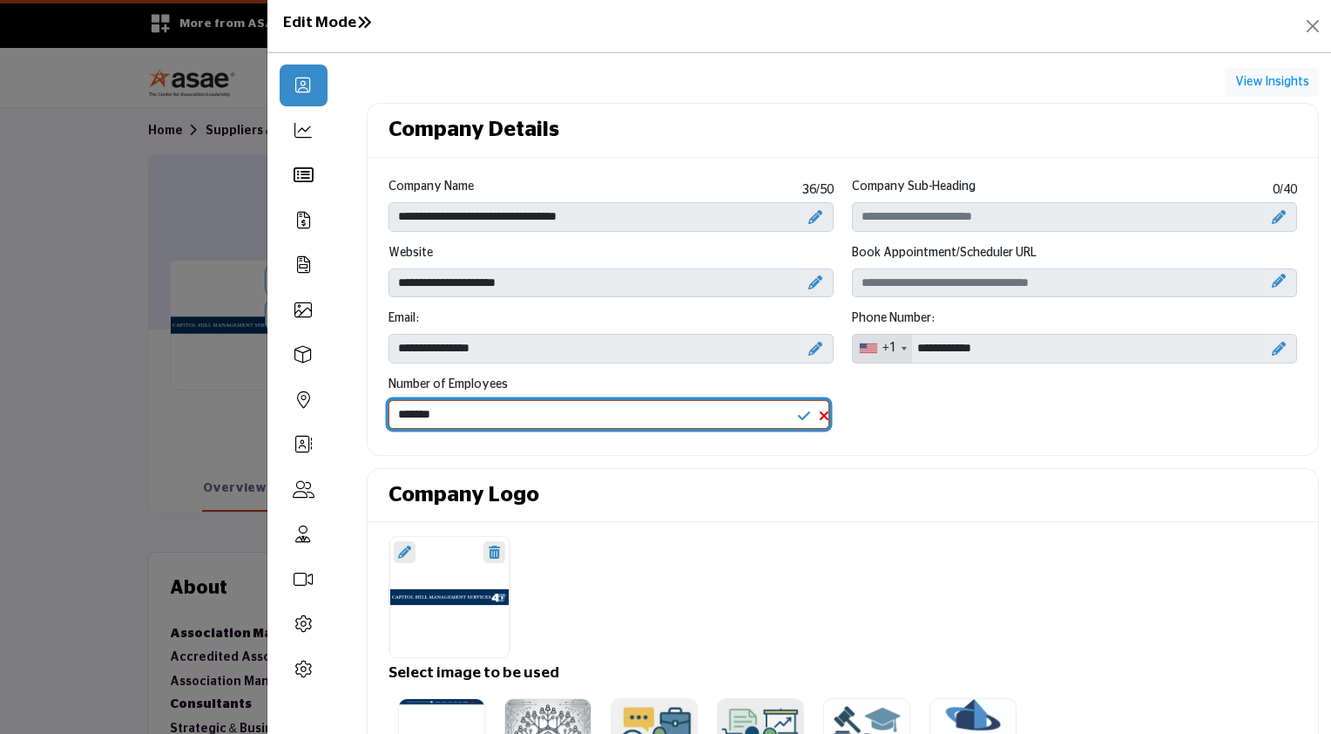
click at [389, 400] on select "**********" at bounding box center [610, 414] width 442 height 29
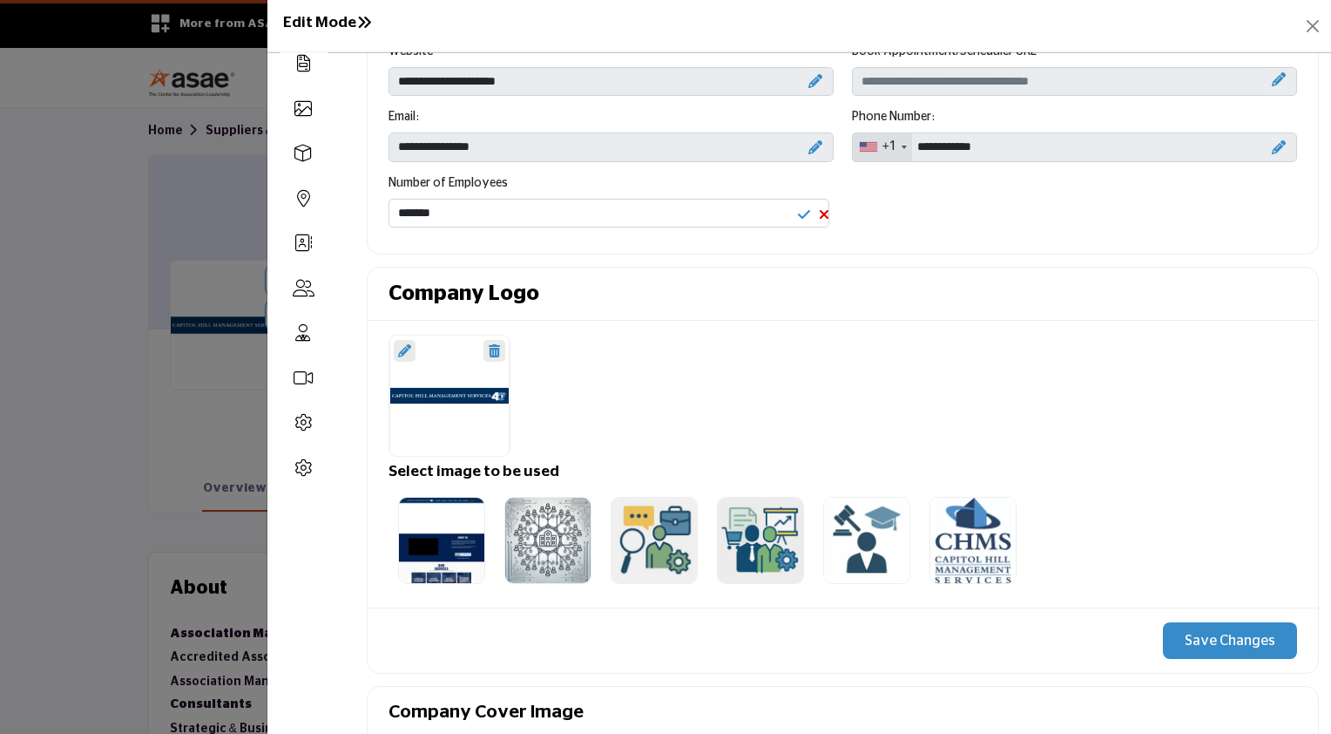
scroll to position [206, 0]
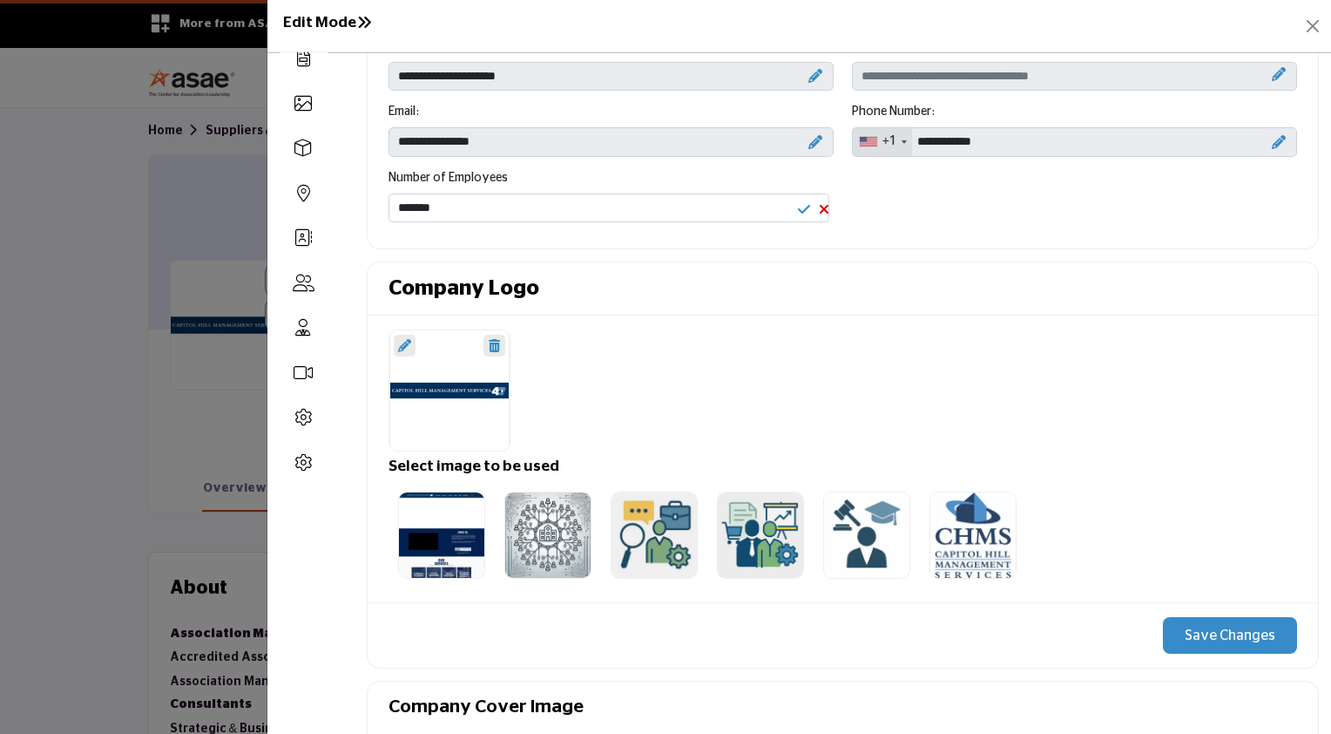
click at [402, 340] on icon at bounding box center [404, 345] width 13 height 13
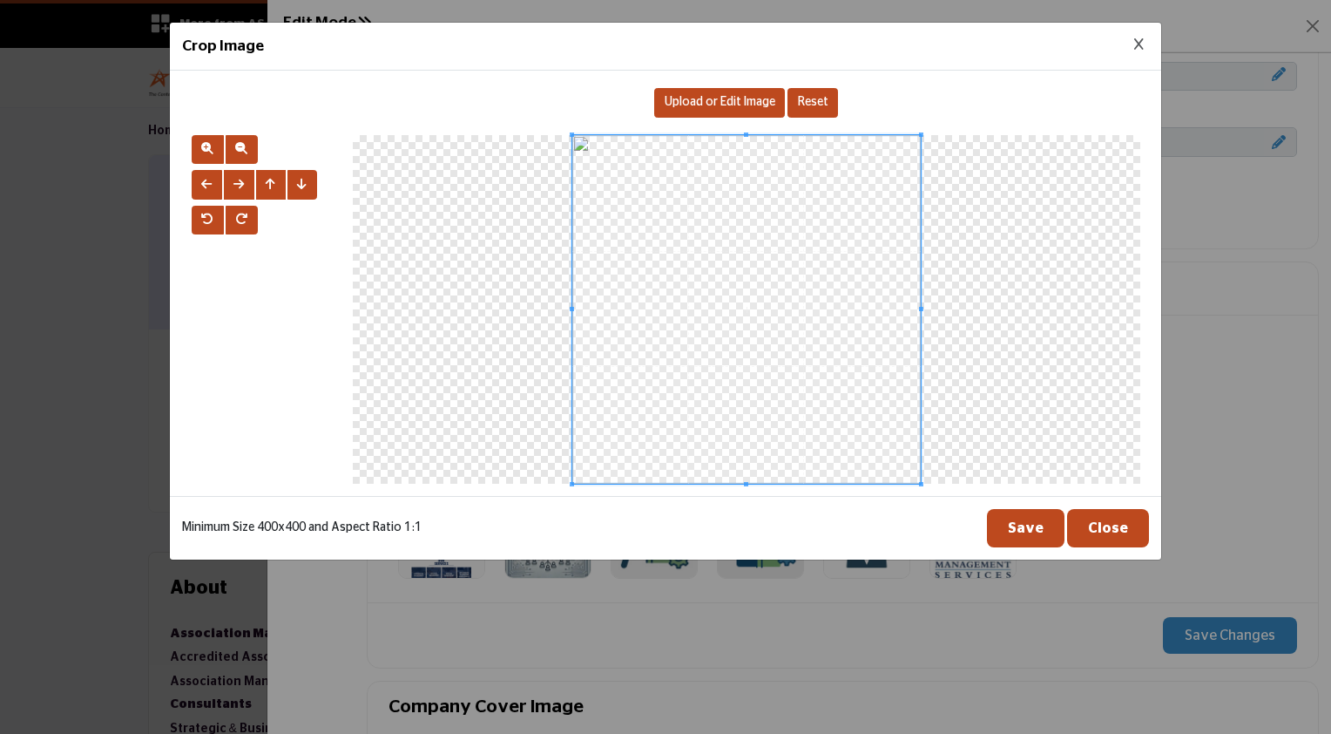
click at [732, 101] on span "Upload or Edit Image" at bounding box center [720, 102] width 111 height 12
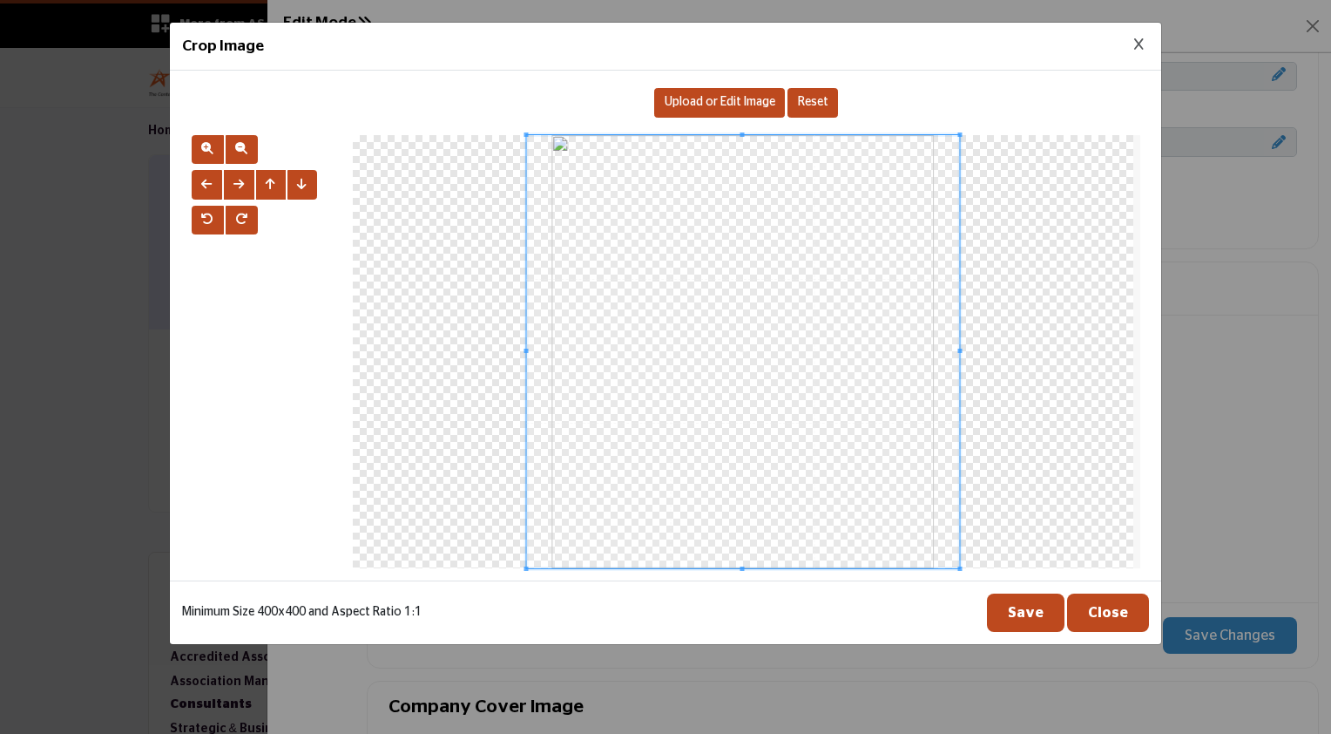
click at [1038, 611] on button "Save" at bounding box center [1026, 612] width 78 height 38
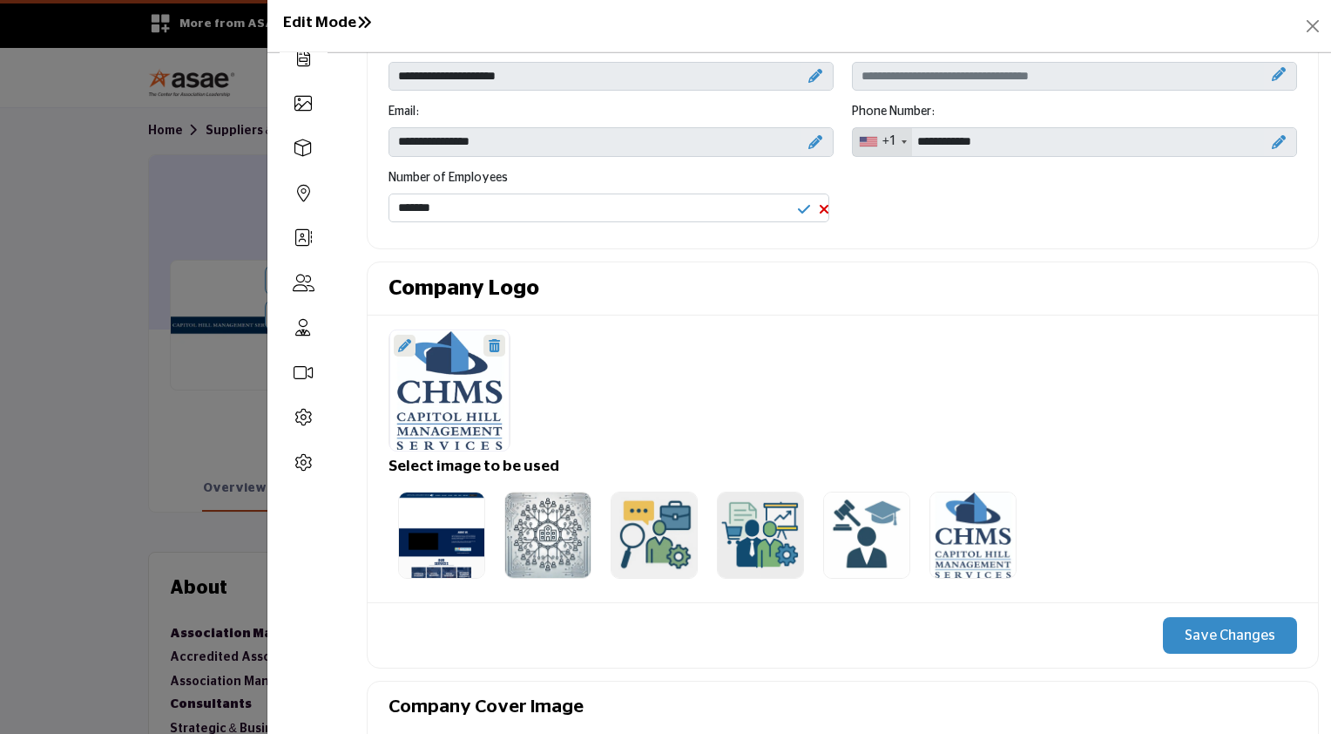
click at [1229, 632] on button "Save Changes" at bounding box center [1230, 635] width 134 height 37
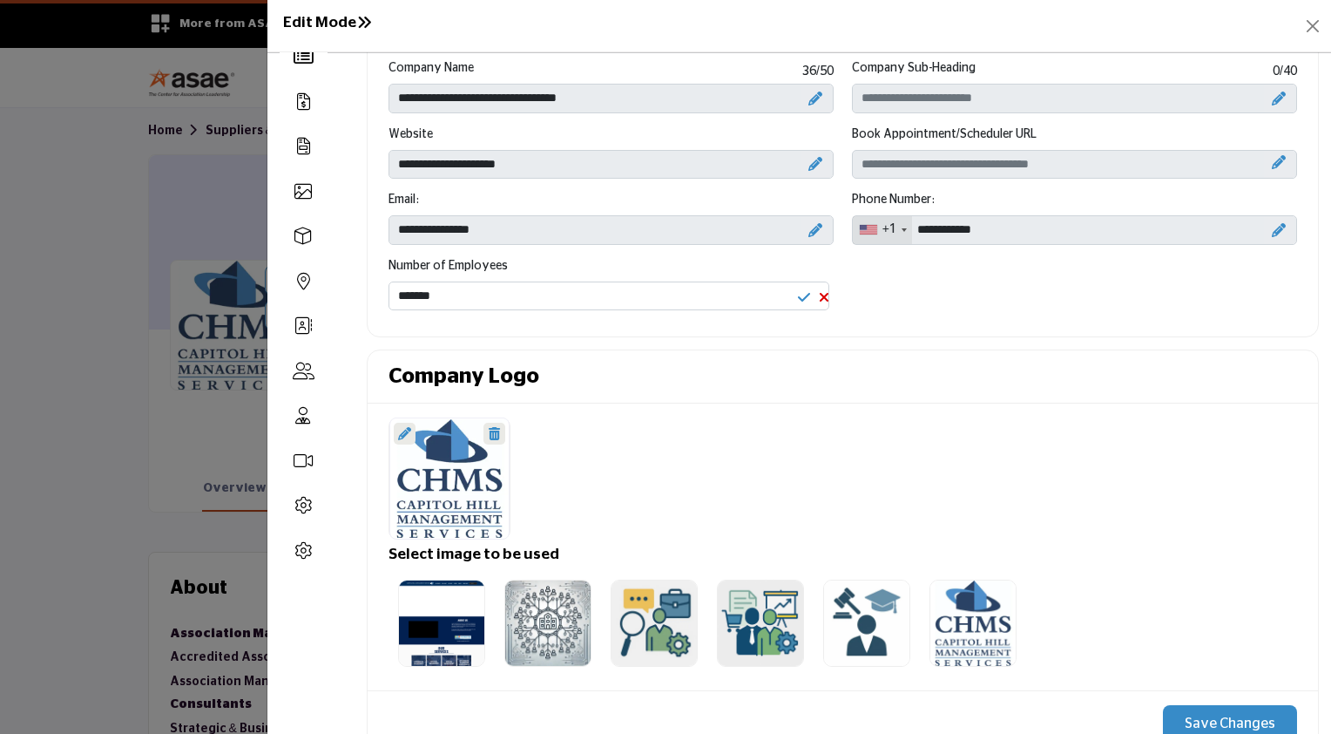
scroll to position [0, 0]
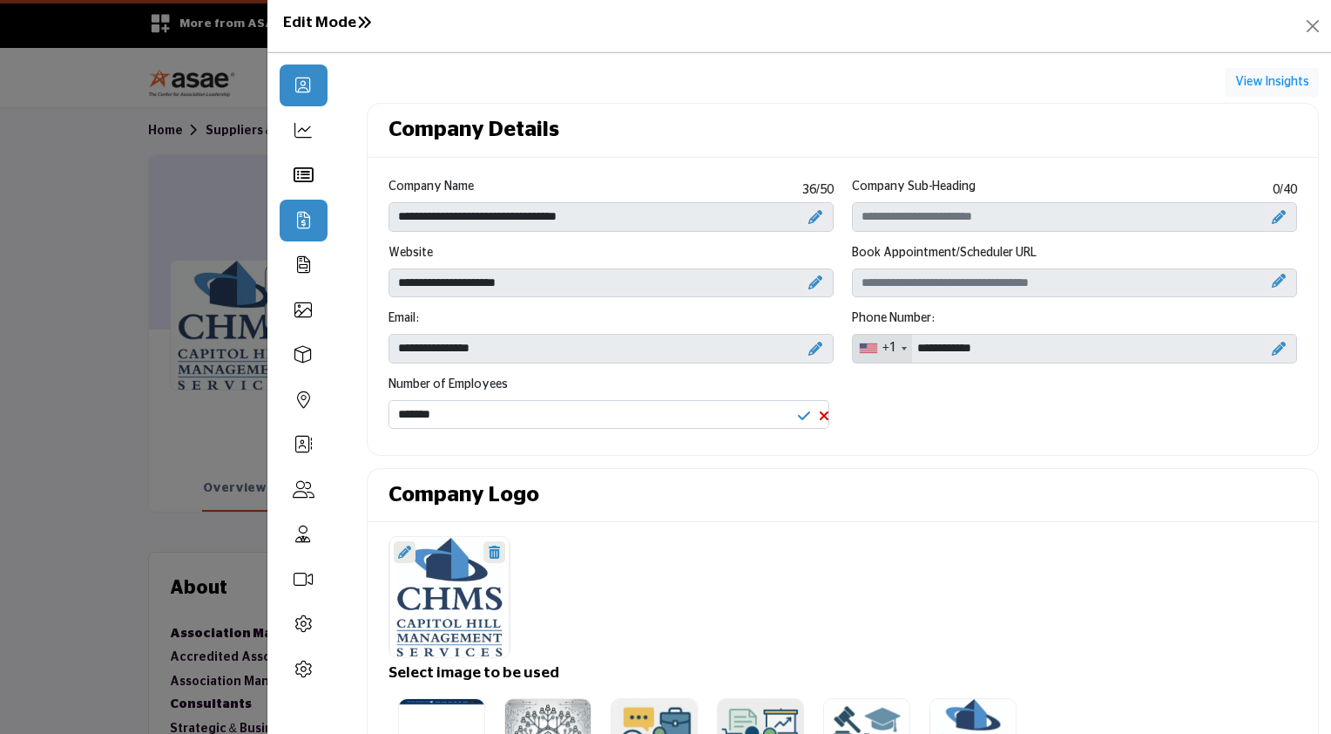
click at [301, 220] on icon at bounding box center [303, 220] width 13 height 17
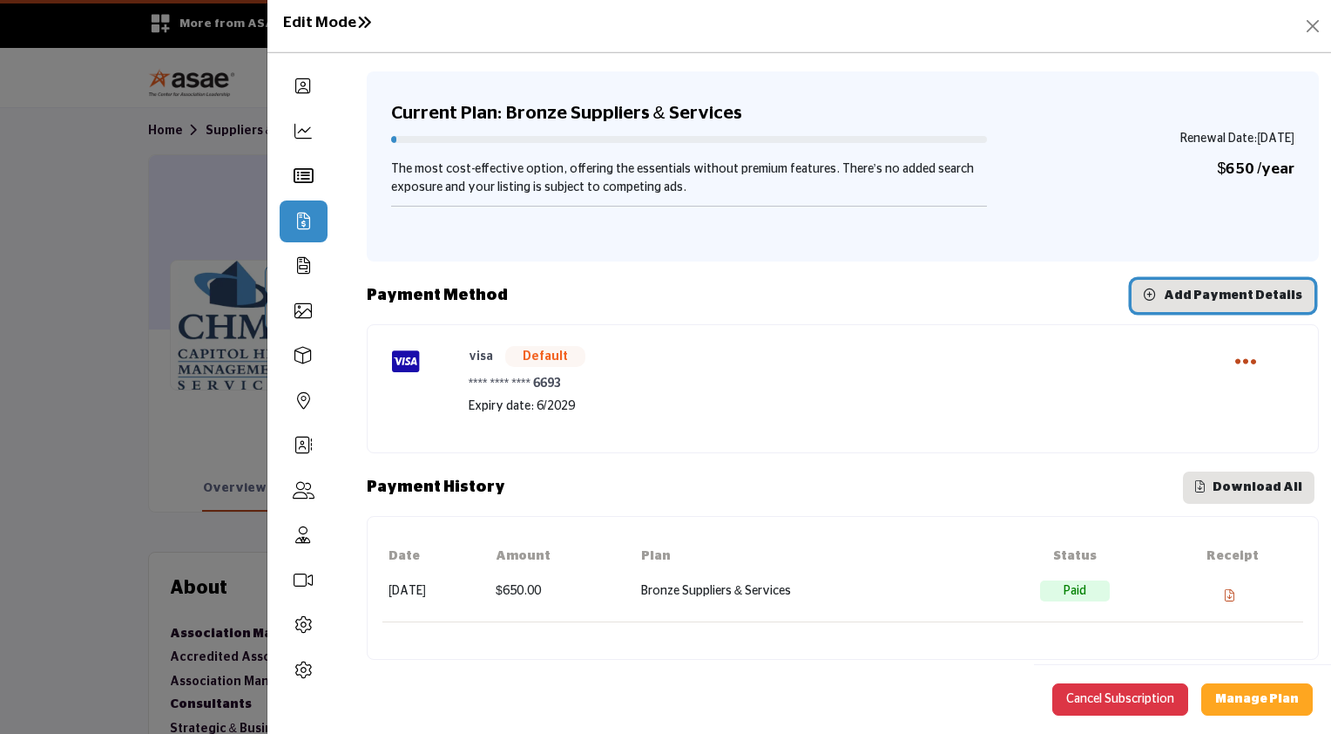
click at [1248, 301] on span "Add Payment Details" at bounding box center [1233, 295] width 139 height 12
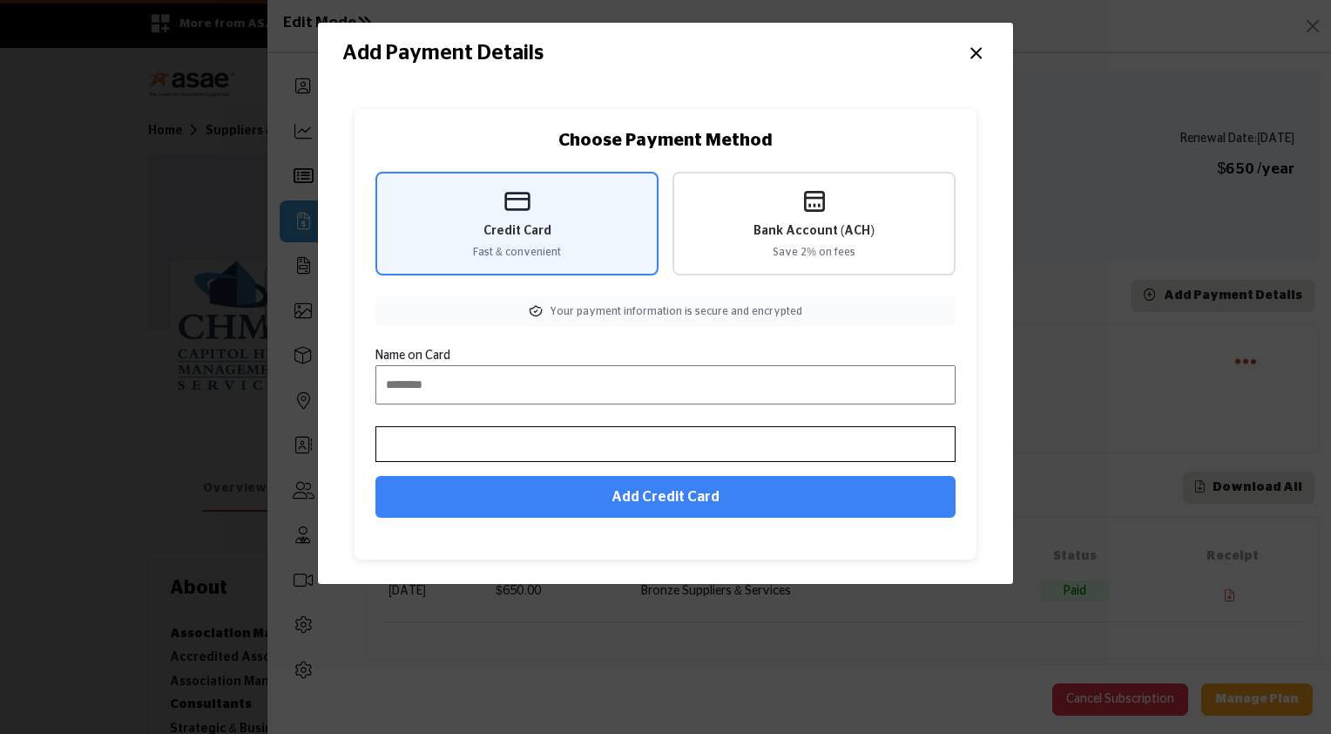
click at [977, 51] on button "×" at bounding box center [976, 51] width 25 height 33
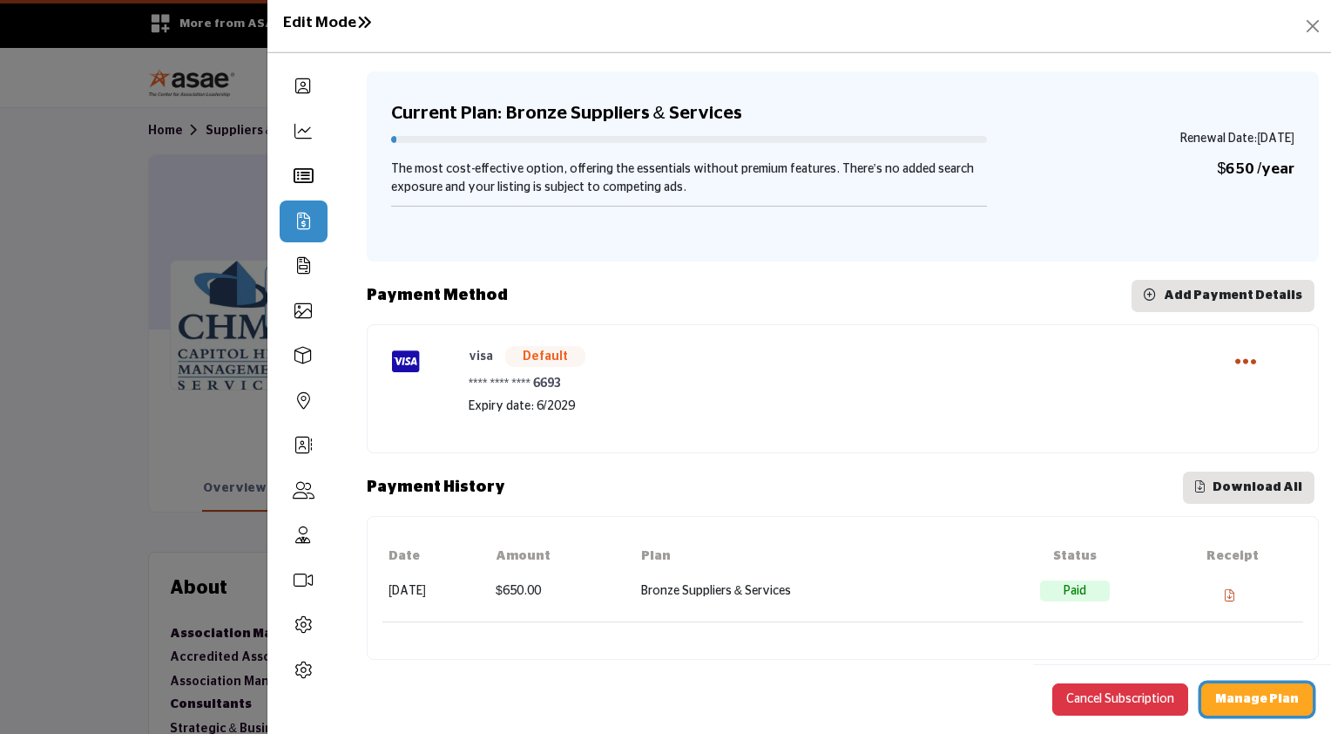
click at [1255, 698] on b "Manage Plan" at bounding box center [1257, 699] width 84 height 12
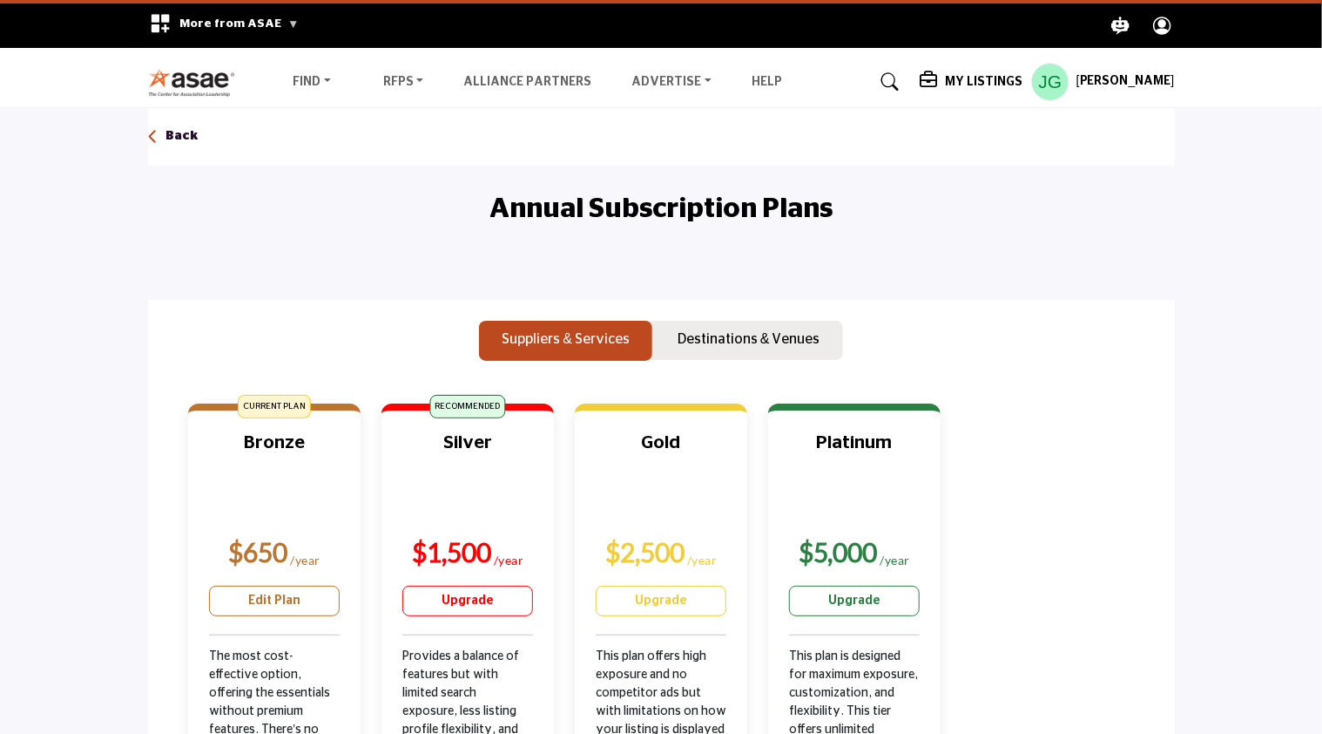
click at [1117, 74] on h5 "[PERSON_NAME]" at bounding box center [1126, 81] width 98 height 17
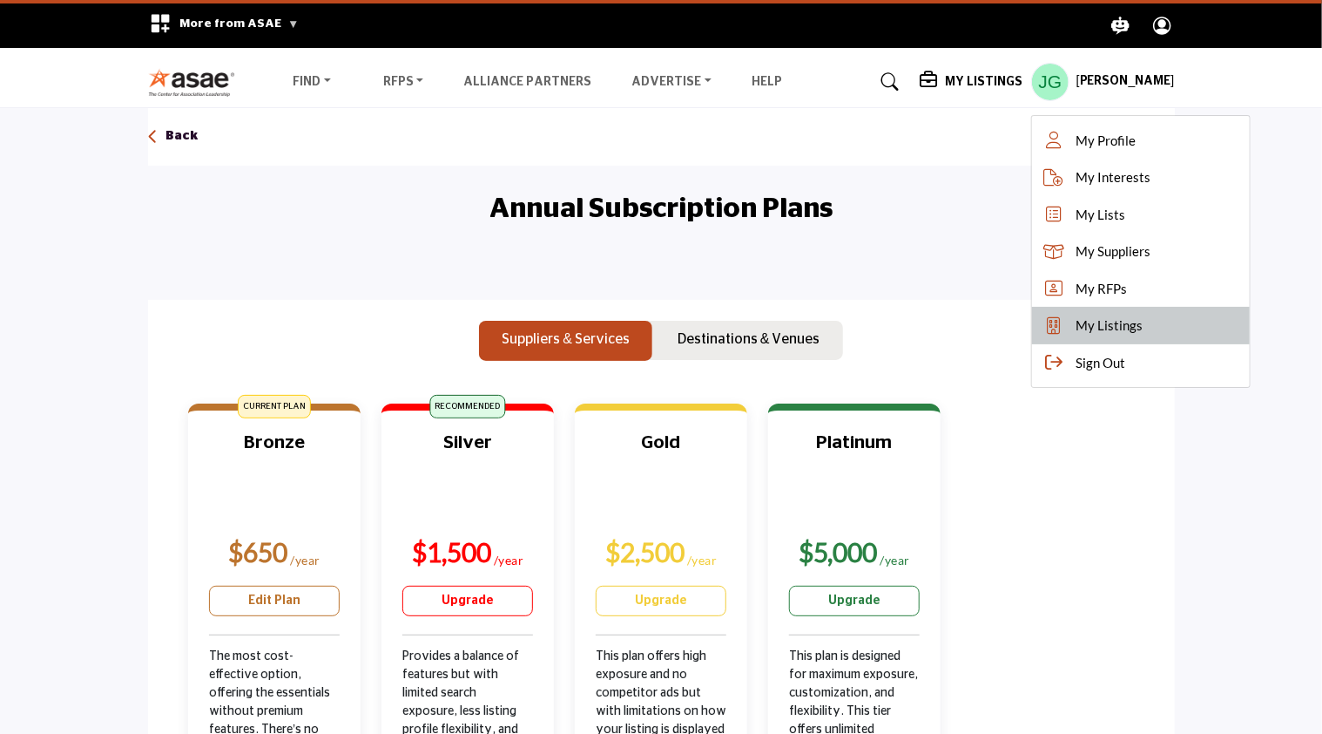
click at [1101, 326] on span "My Listings" at bounding box center [1109, 325] width 67 height 20
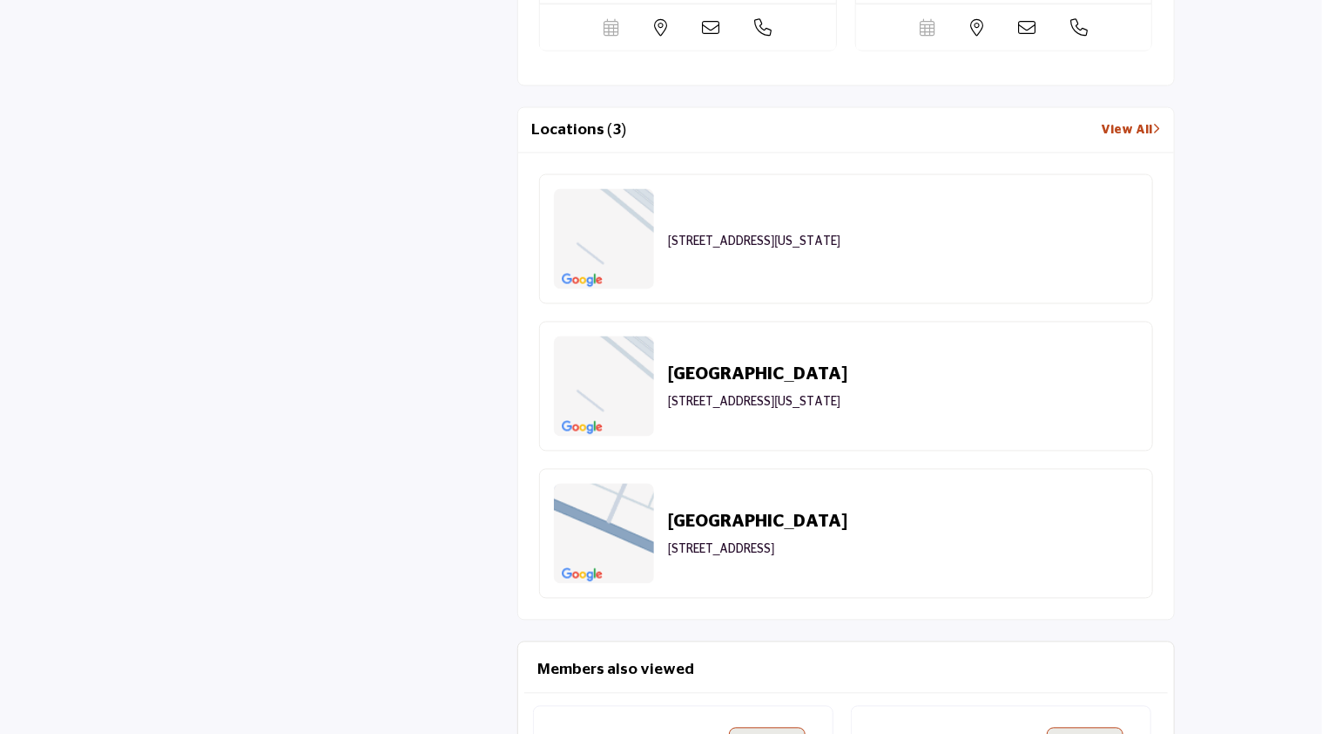
scroll to position [1490, 0]
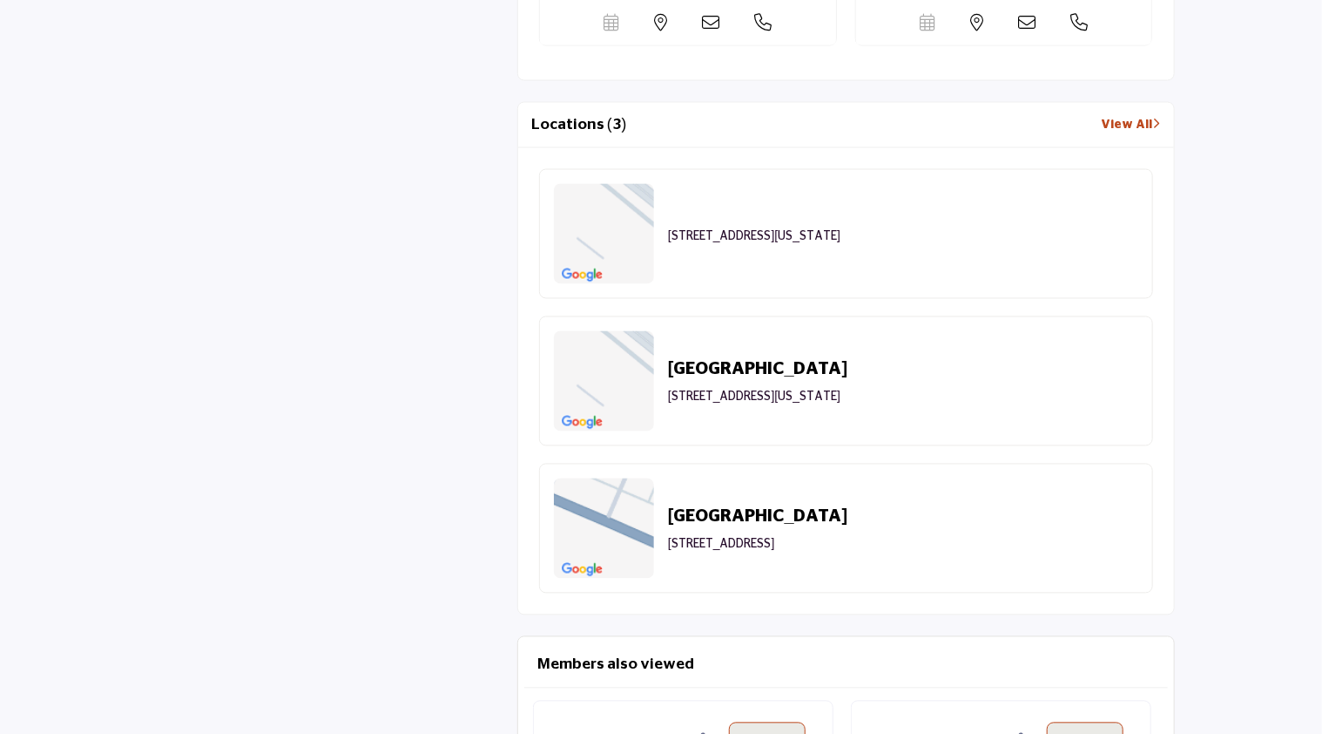
click at [1002, 556] on div "Albany 1450 Western Ave, Albany, NY 12203, USA" at bounding box center [846, 528] width 614 height 130
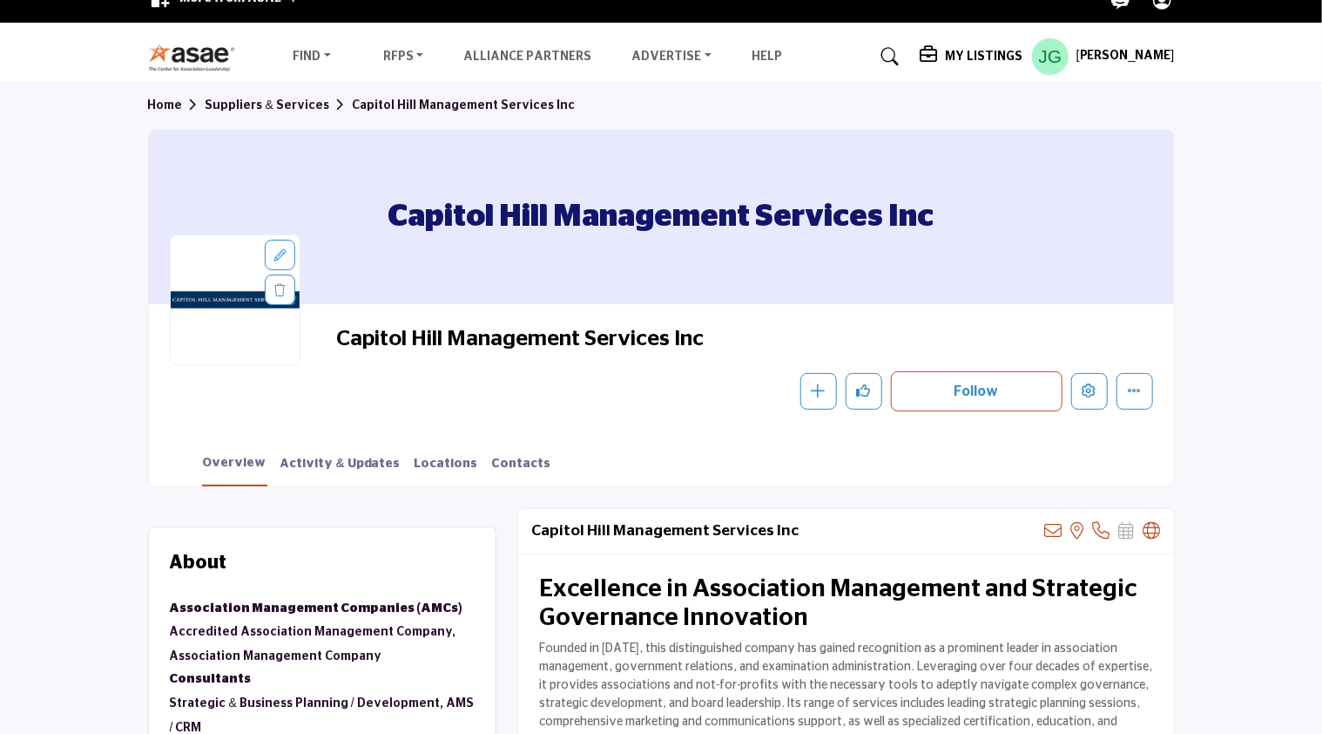
scroll to position [0, 0]
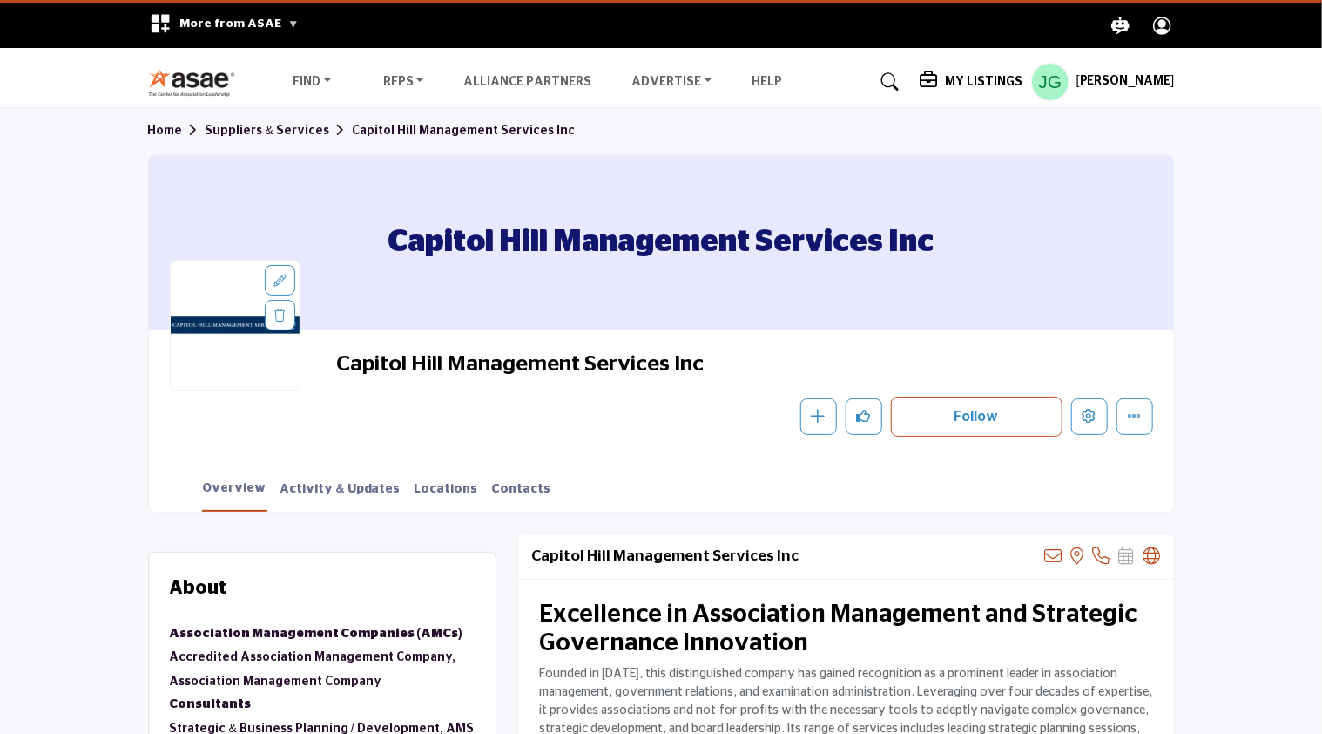
click at [1119, 80] on h5 "[PERSON_NAME]" at bounding box center [1126, 81] width 98 height 17
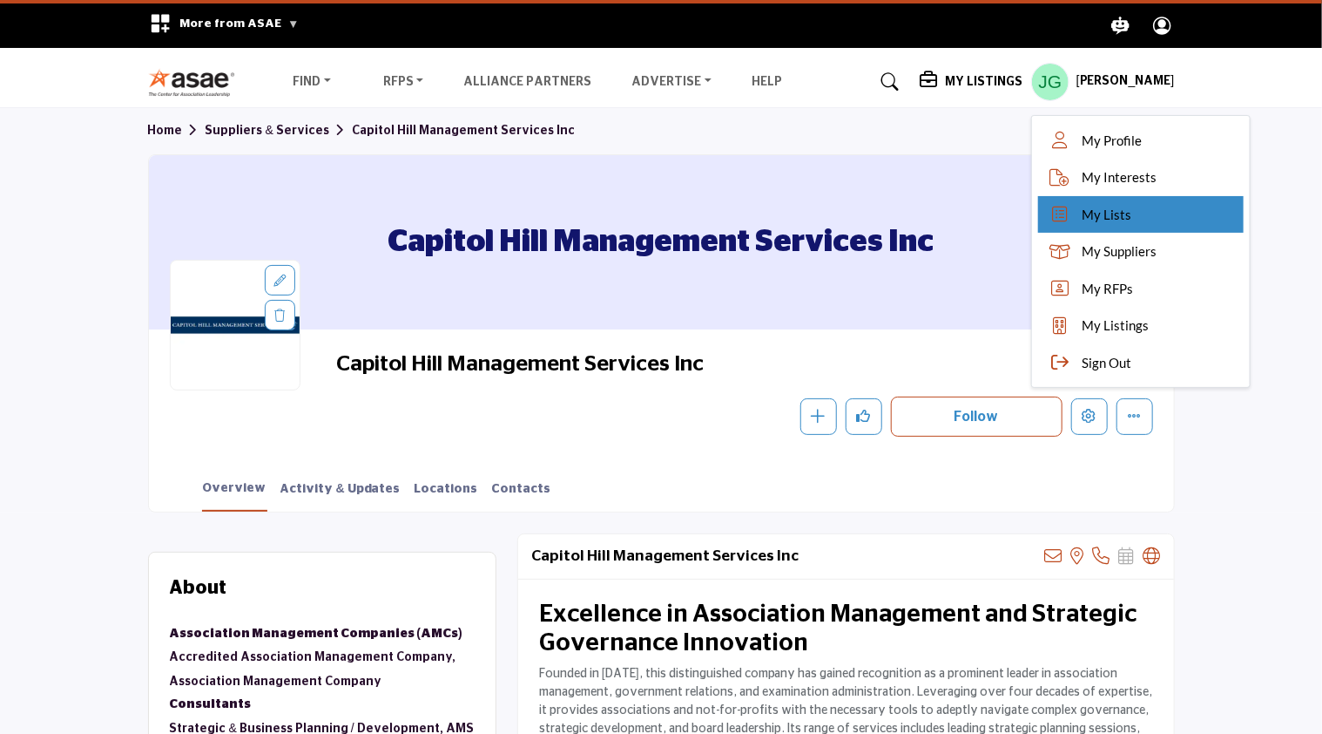
click at [1091, 216] on span "My Lists" at bounding box center [1107, 215] width 50 height 20
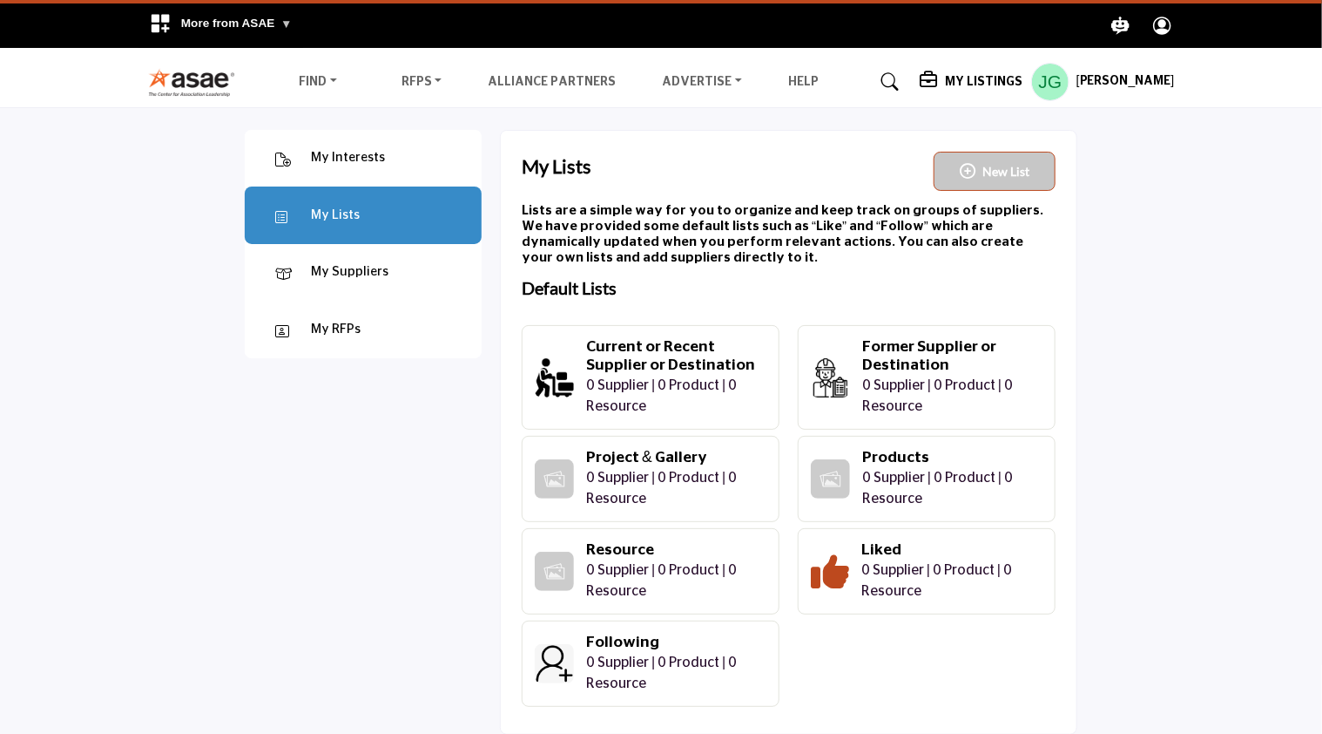
click at [344, 159] on div "My Interests" at bounding box center [348, 158] width 74 height 20
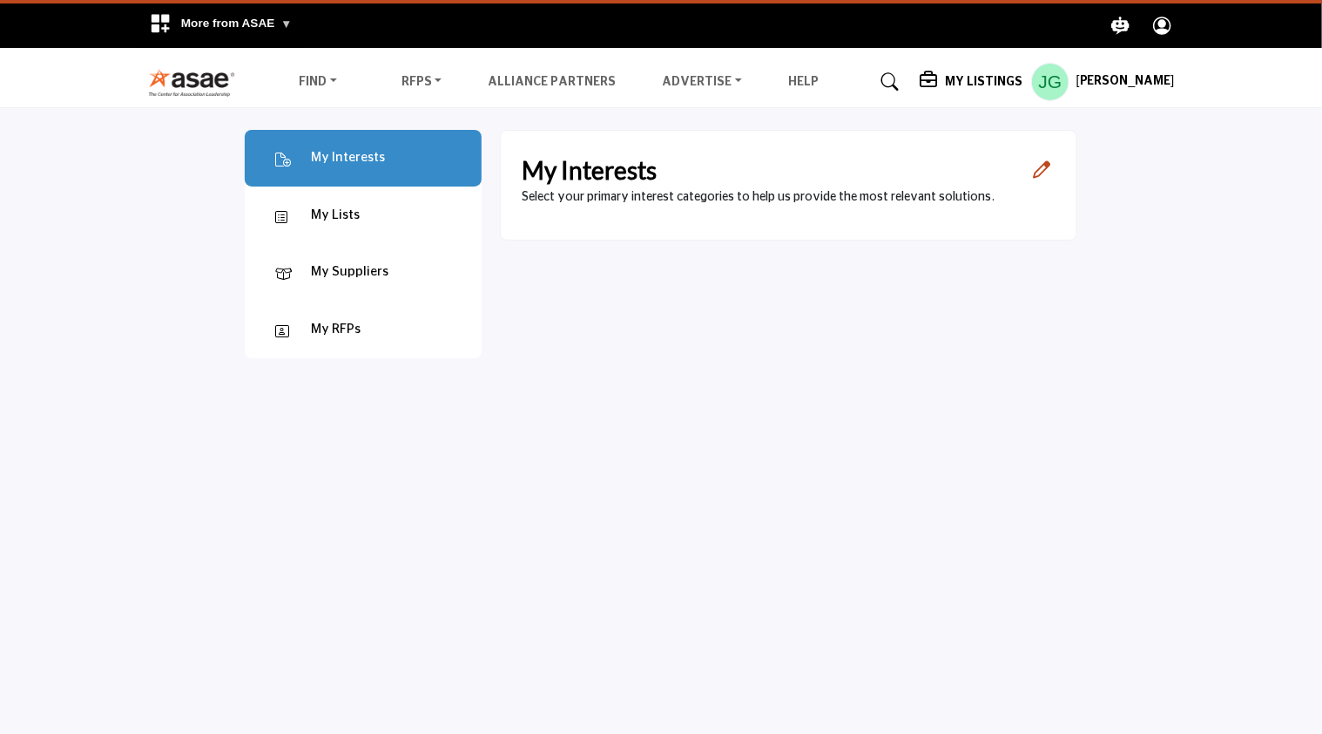
click at [1134, 81] on h5 "[PERSON_NAME]" at bounding box center [1126, 81] width 98 height 17
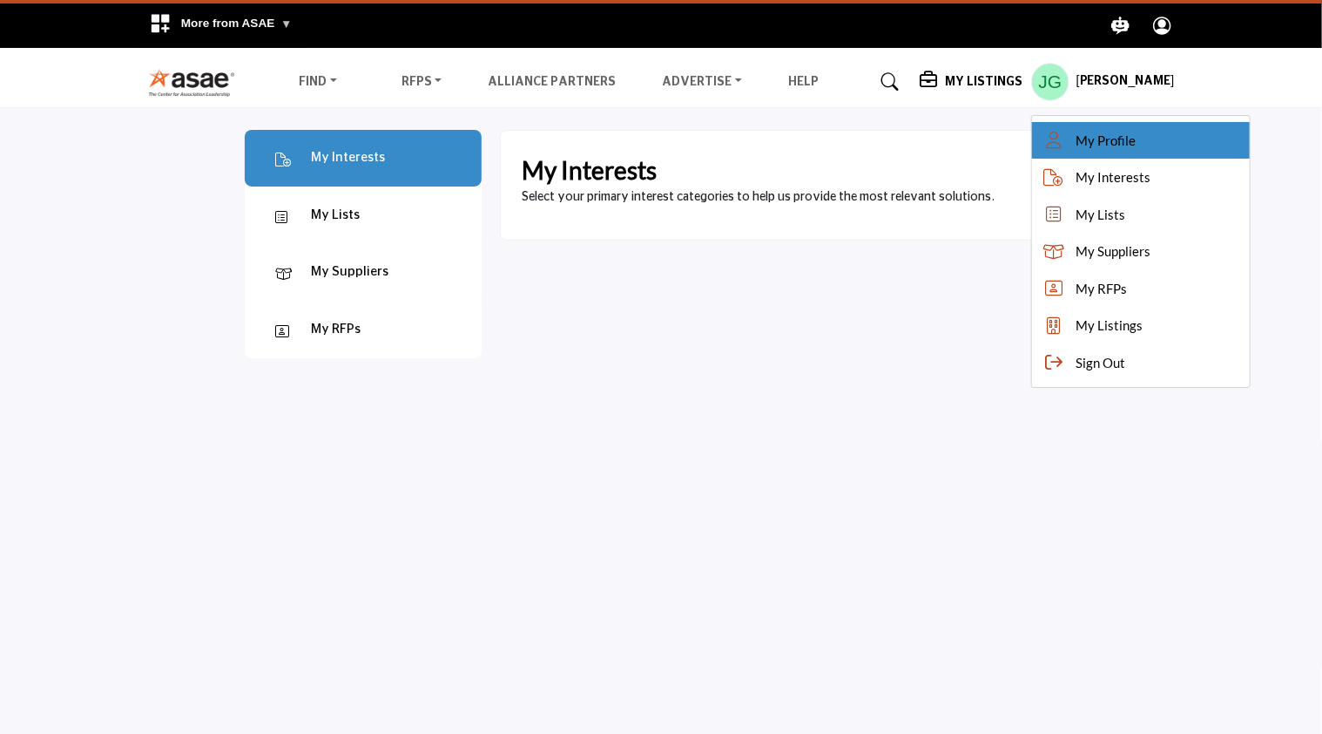
click at [1104, 141] on span "My Profile" at bounding box center [1106, 141] width 60 height 20
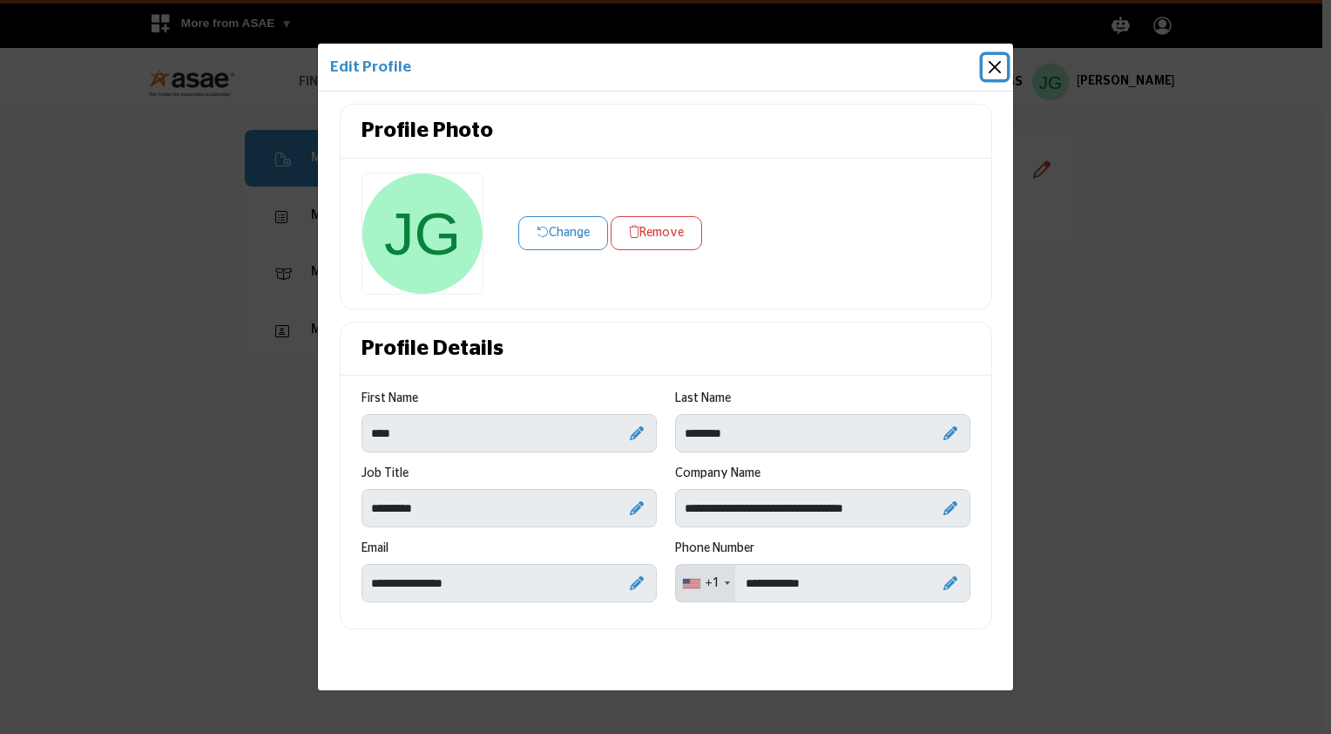
click at [1000, 67] on button "Close" at bounding box center [995, 67] width 24 height 24
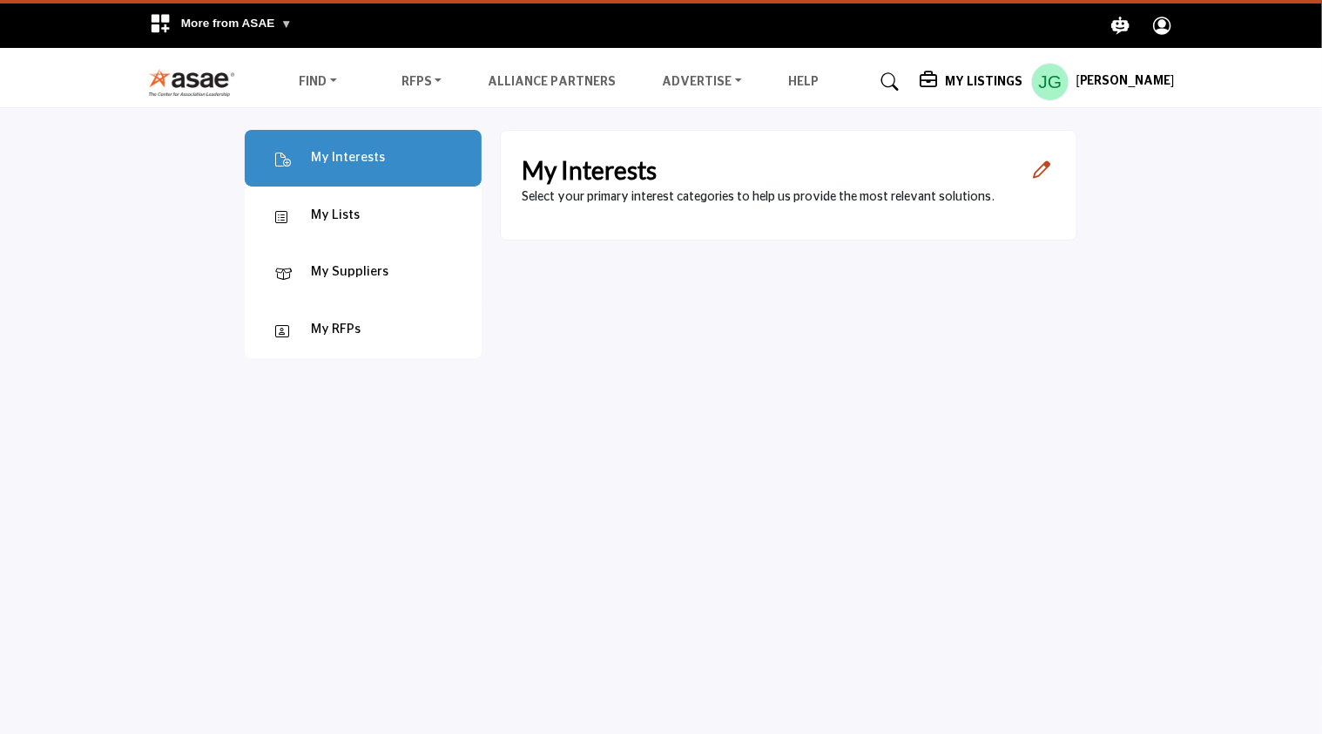
click at [1126, 81] on h5 "[PERSON_NAME]" at bounding box center [1126, 81] width 98 height 17
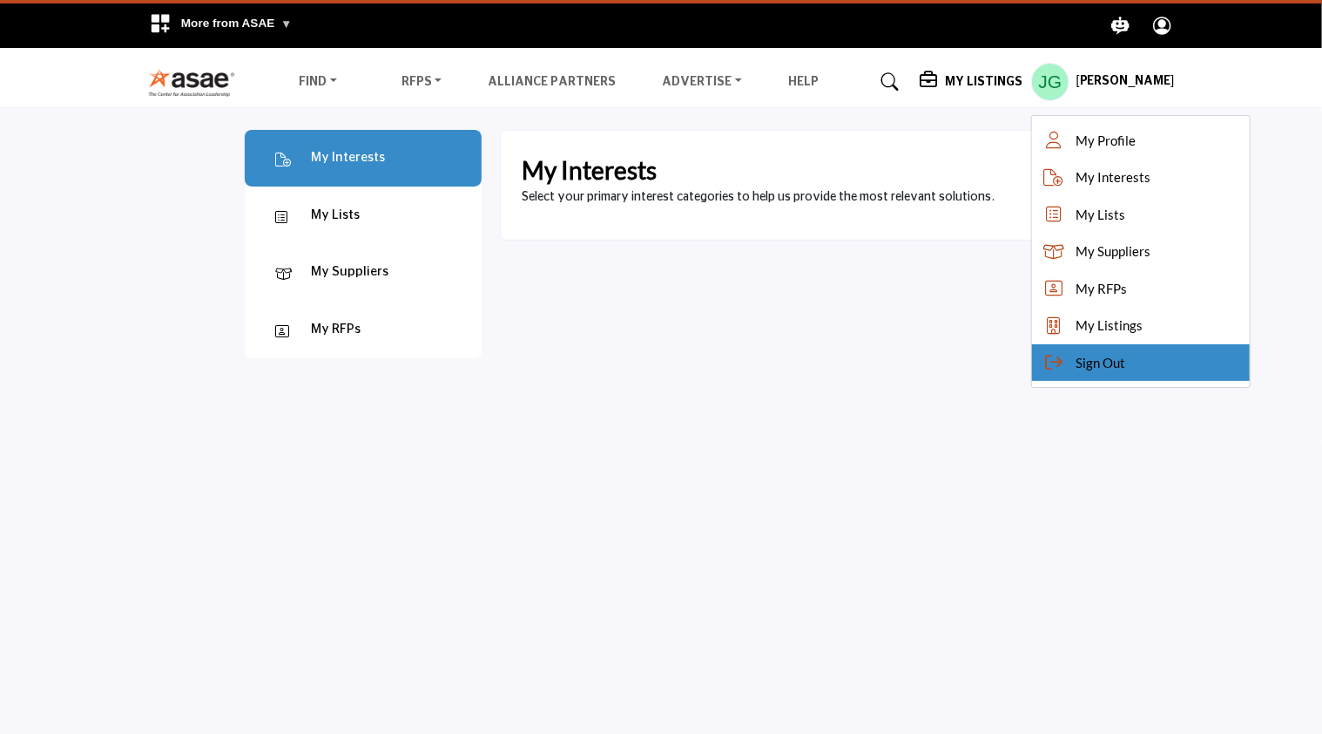
click at [1094, 355] on span "Sign Out" at bounding box center [1101, 363] width 50 height 20
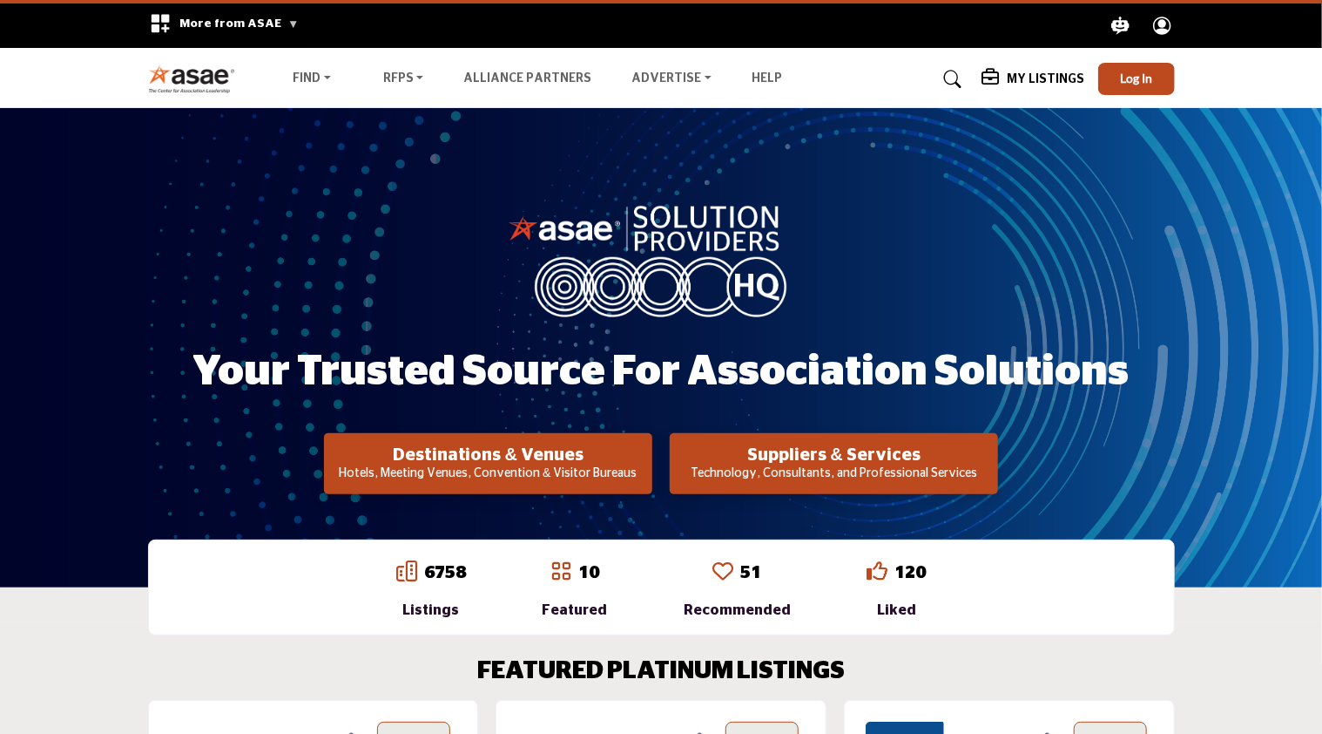
click at [647, 467] on p "Technology, Consultants, and Professional Services" at bounding box center [488, 473] width 318 height 17
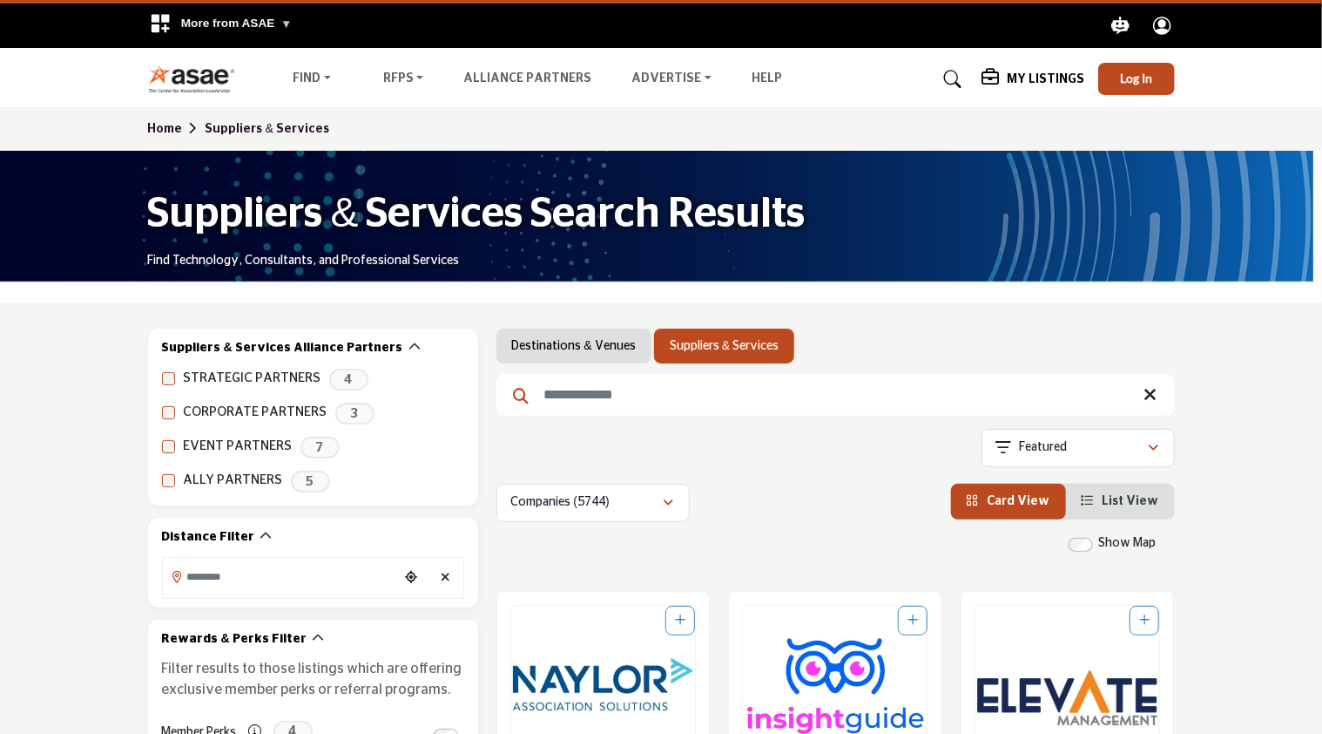
click at [638, 402] on input "Search Keyword" at bounding box center [836, 395] width 679 height 42
type input "*******"
